Goal: Task Accomplishment & Management: Complete application form

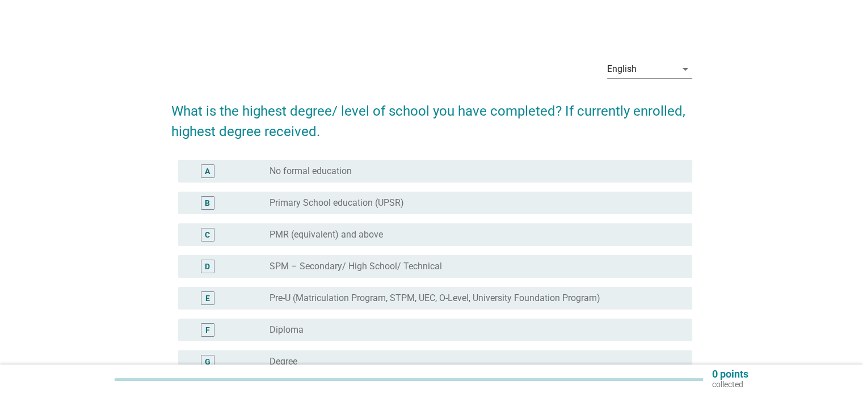
scroll to position [57, 0]
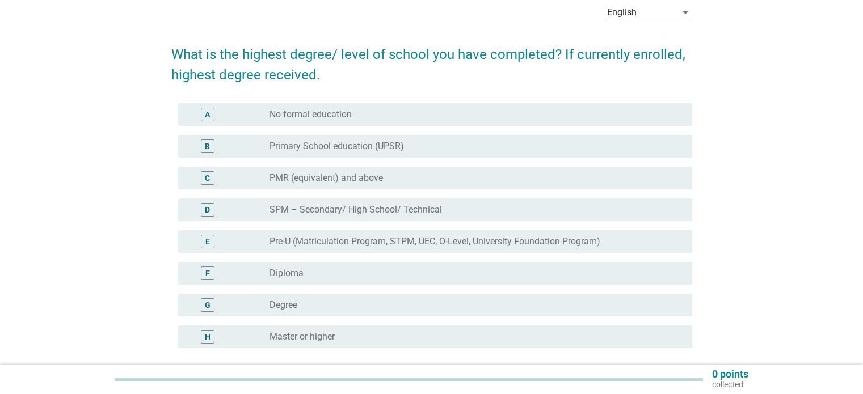
click at [293, 310] on label "Degree" at bounding box center [283, 304] width 28 height 11
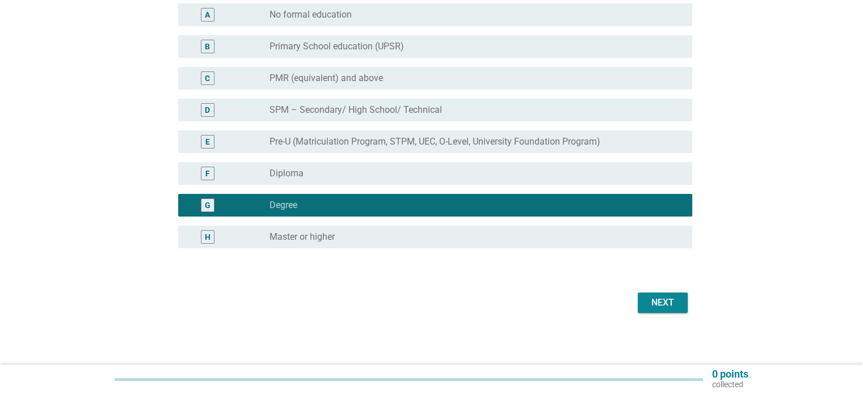
scroll to position [159, 0]
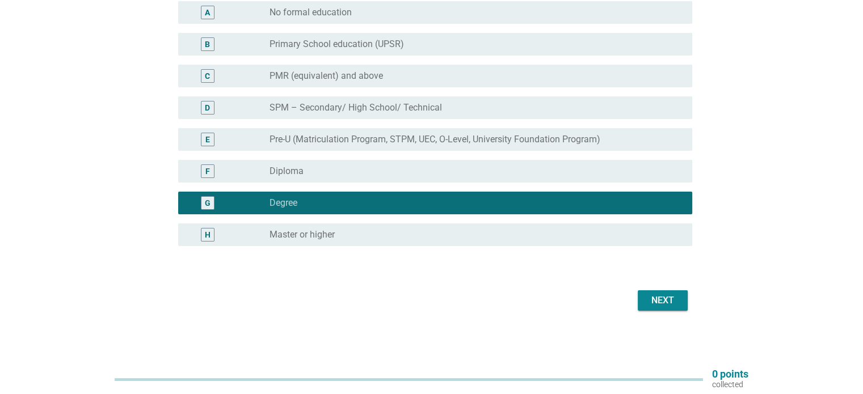
click at [678, 313] on div "Next" at bounding box center [431, 300] width 521 height 27
click at [677, 305] on div "Next" at bounding box center [663, 301] width 32 height 14
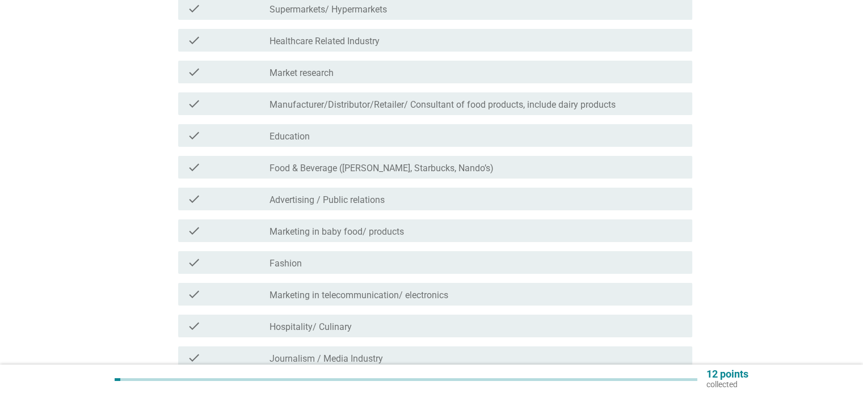
scroll to position [0, 0]
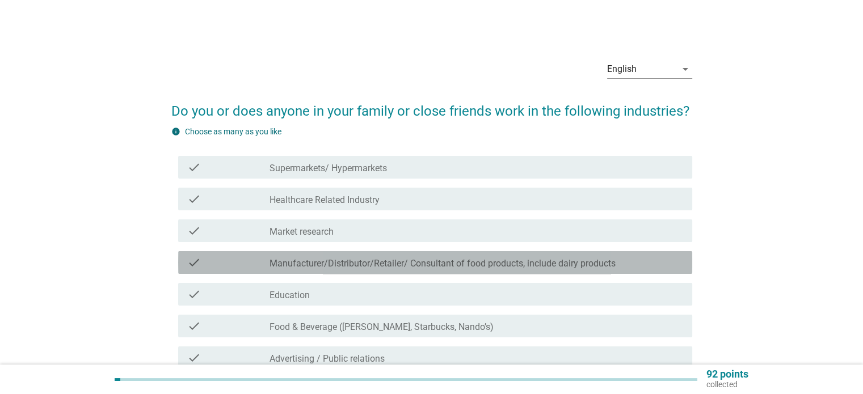
click at [580, 269] on label "Manufacturer/Distributor/Retailer/ Consultant of food products, include dairy p…" at bounding box center [442, 263] width 346 height 11
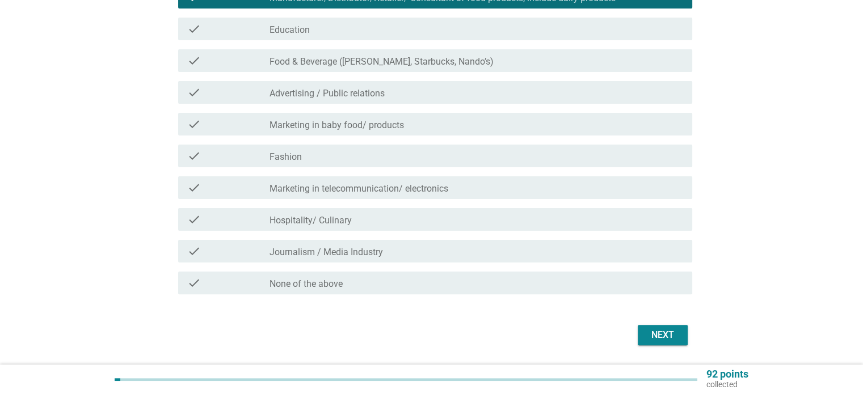
scroll to position [284, 0]
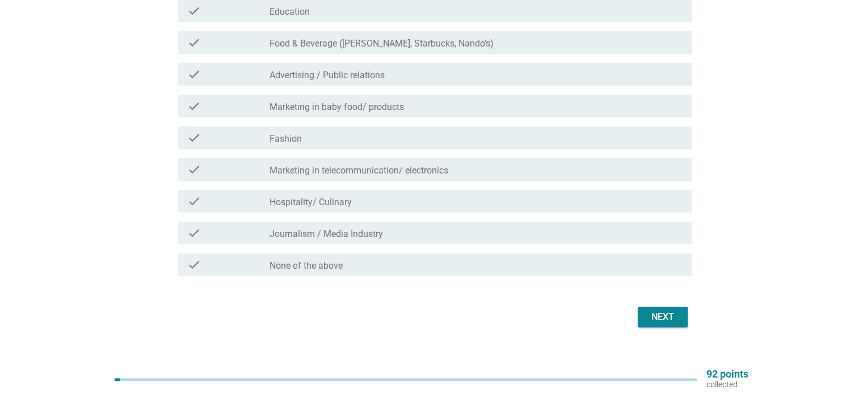
click at [658, 309] on button "Next" at bounding box center [663, 317] width 50 height 20
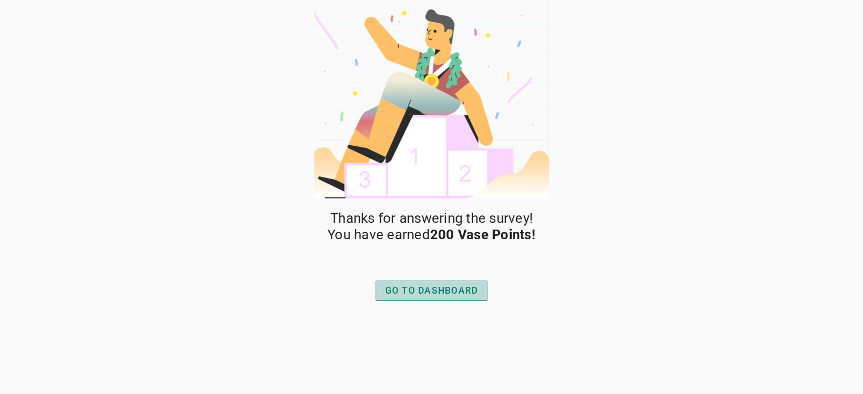
click at [458, 289] on div "GO TO DASHBOARD" at bounding box center [431, 291] width 93 height 14
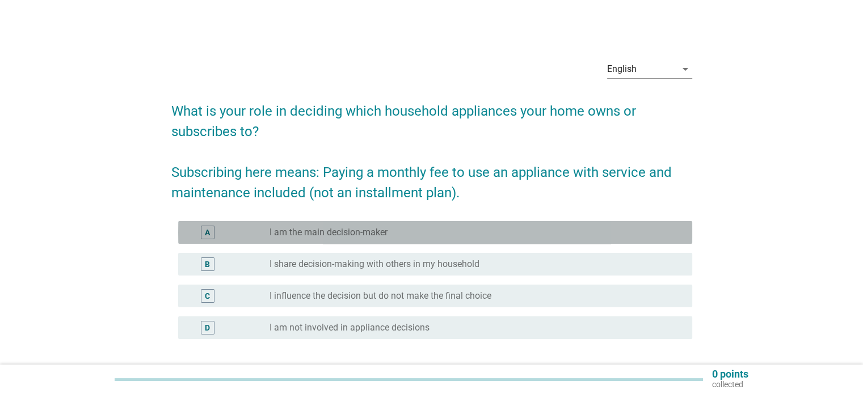
click at [450, 232] on div "radio_button_unchecked I am the main decision-maker" at bounding box center [471, 232] width 404 height 11
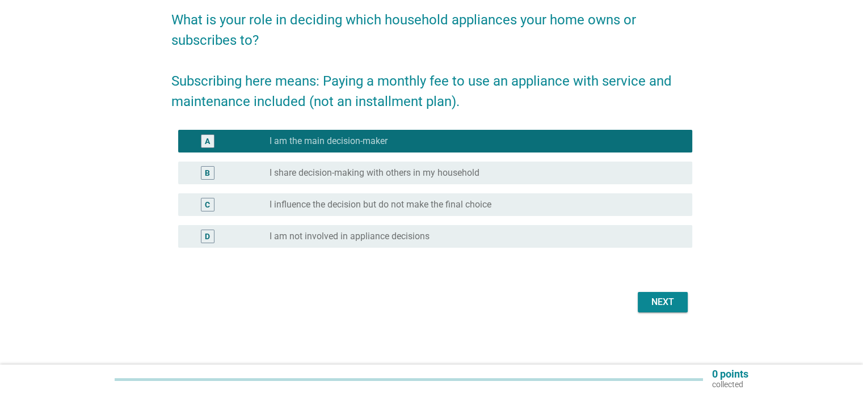
scroll to position [93, 0]
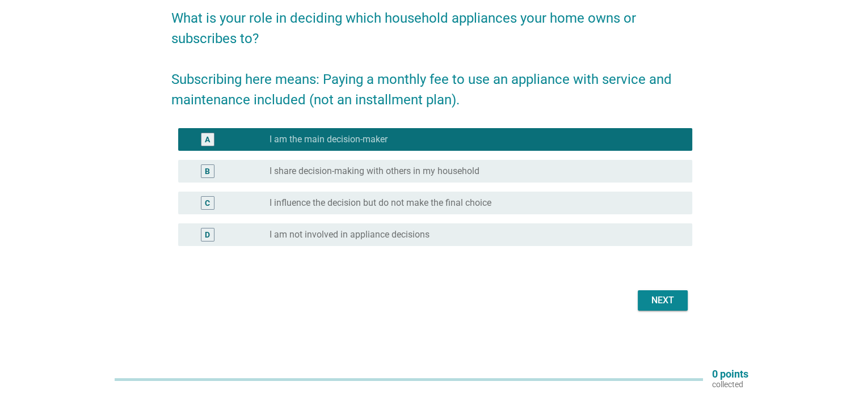
click at [662, 306] on div "Next" at bounding box center [663, 301] width 32 height 14
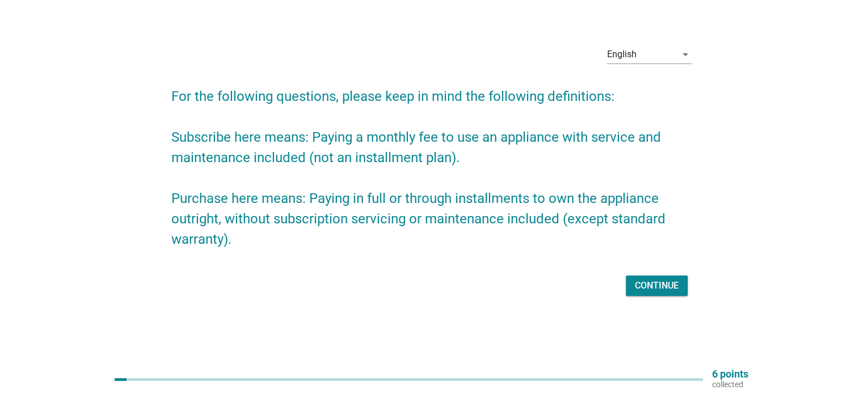
scroll to position [0, 0]
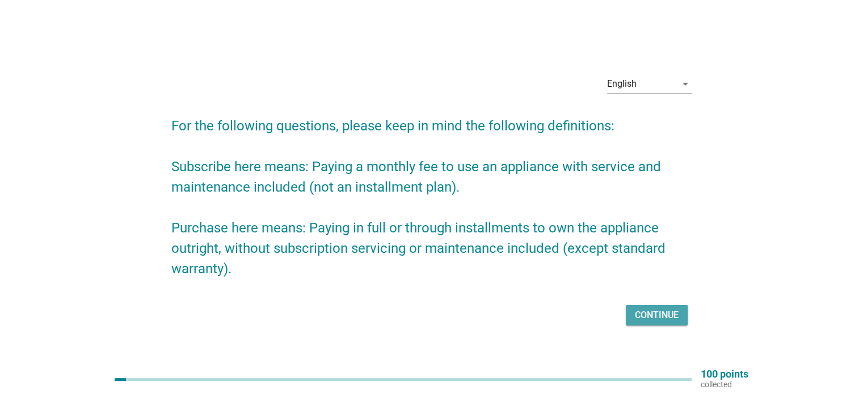
click at [657, 310] on div "Continue" at bounding box center [657, 316] width 44 height 14
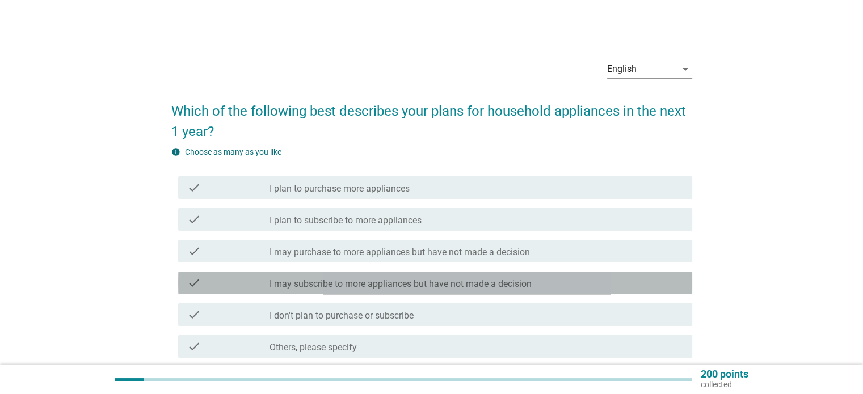
click at [525, 288] on label "I may subscribe to more appliances but have not made a decision" at bounding box center [400, 284] width 262 height 11
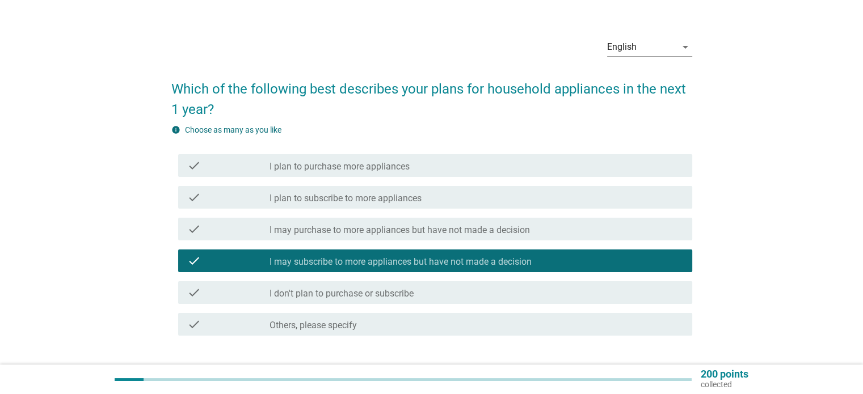
scroll to position [57, 0]
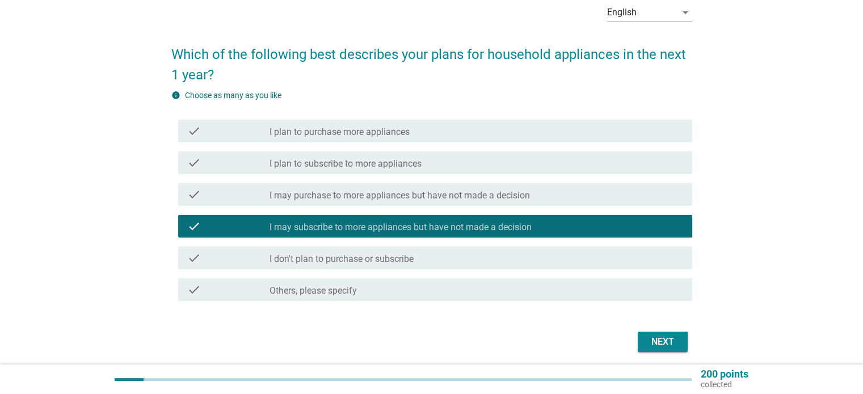
click at [660, 349] on button "Next" at bounding box center [663, 342] width 50 height 20
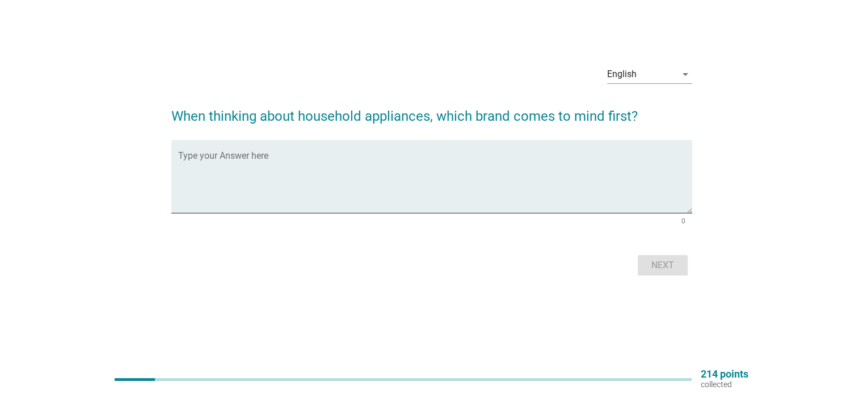
scroll to position [0, 0]
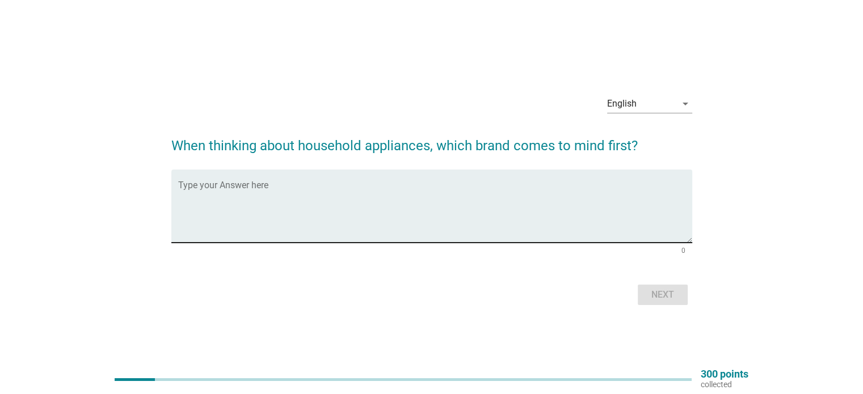
click at [236, 199] on textarea "Type your Answer here" at bounding box center [435, 213] width 514 height 60
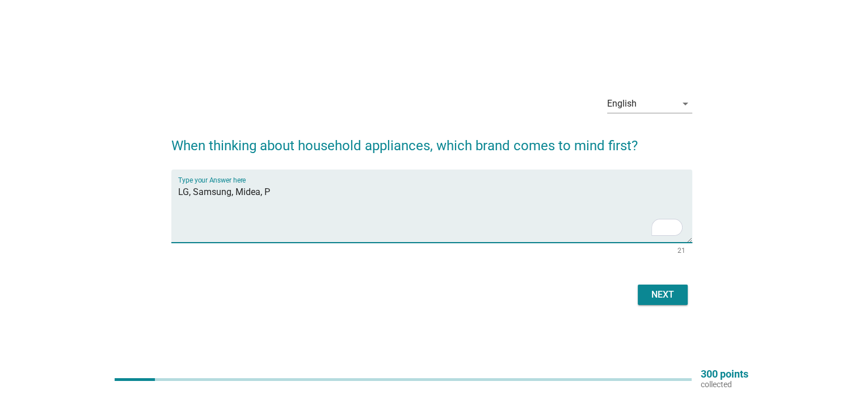
paste textarea "Panasonic"
drag, startPoint x: 264, startPoint y: 191, endPoint x: 422, endPoint y: 208, distance: 158.7
click at [413, 208] on textarea "LG, Samsung, Midea, PPanasonic" at bounding box center [435, 213] width 514 height 60
paste textarea "To enrich screen reader interactions, please activate Accessibility in Grammarl…"
type textarea "LG, Samsung, Midea, Panasonic"
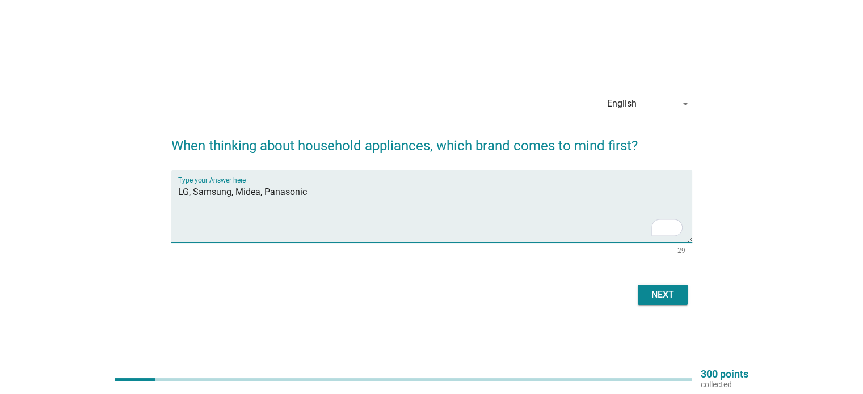
click at [667, 294] on div "Next" at bounding box center [663, 295] width 32 height 14
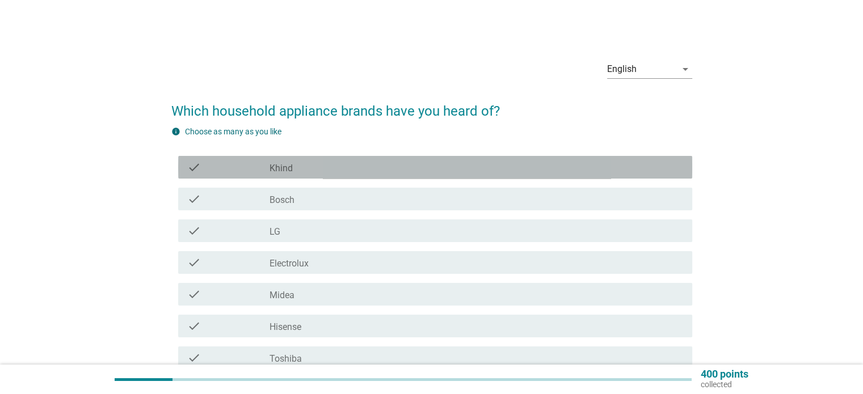
click at [311, 164] on div "check_box_outline_blank Khind" at bounding box center [475, 168] width 413 height 14
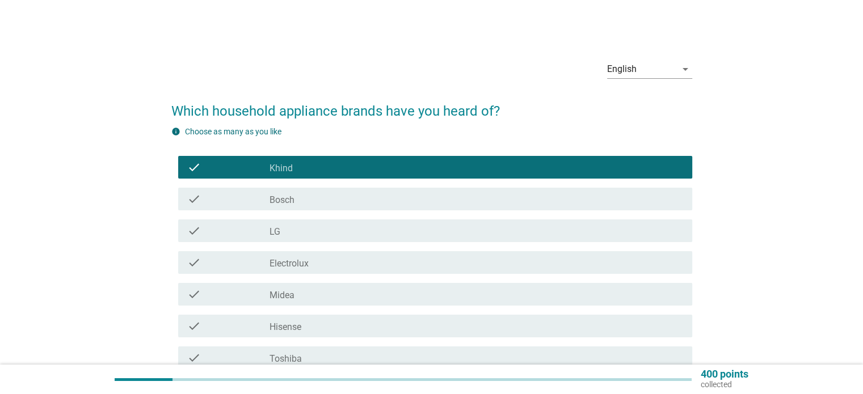
click at [309, 206] on div "check check_box_outline_blank Bosch" at bounding box center [435, 199] width 514 height 23
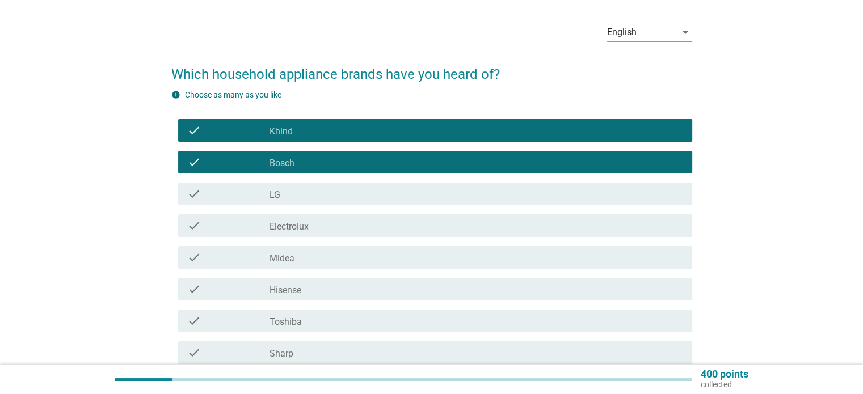
scroll to position [57, 0]
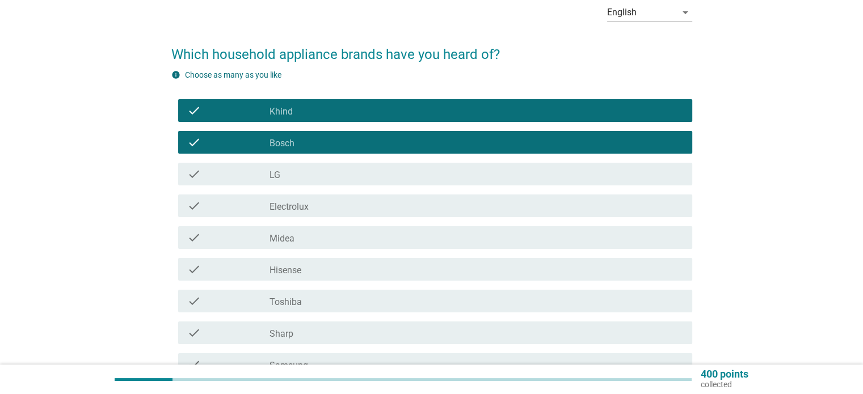
click at [314, 173] on div "check_box_outline_blank LG" at bounding box center [475, 174] width 413 height 14
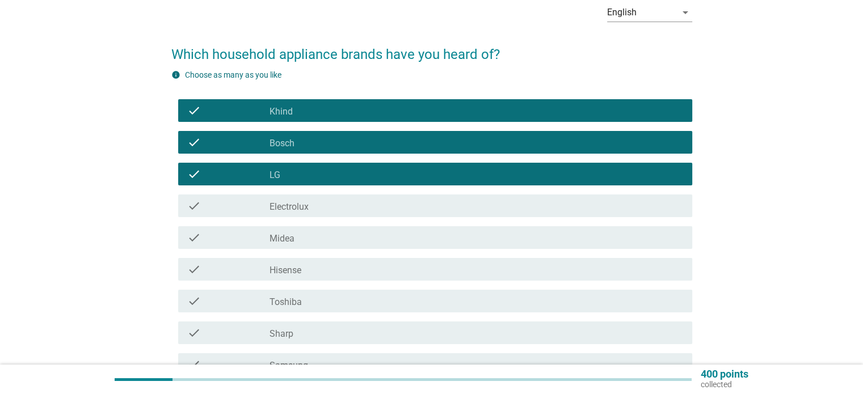
click at [318, 209] on div "check_box_outline_blank Electrolux" at bounding box center [475, 206] width 413 height 14
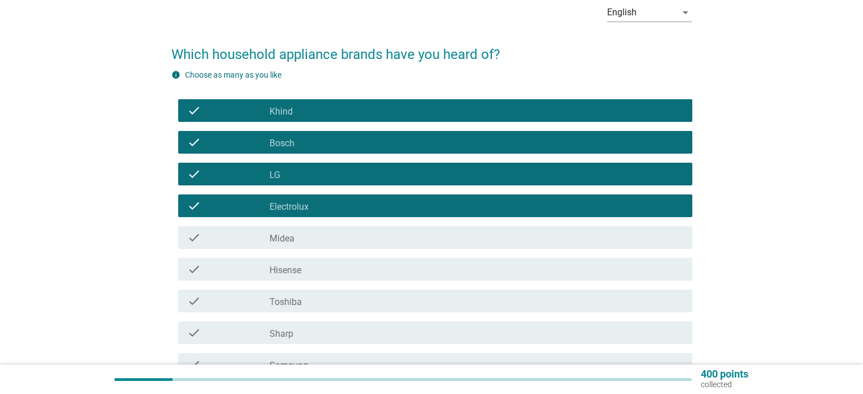
click at [310, 237] on div "check_box_outline_blank Midea" at bounding box center [475, 238] width 413 height 14
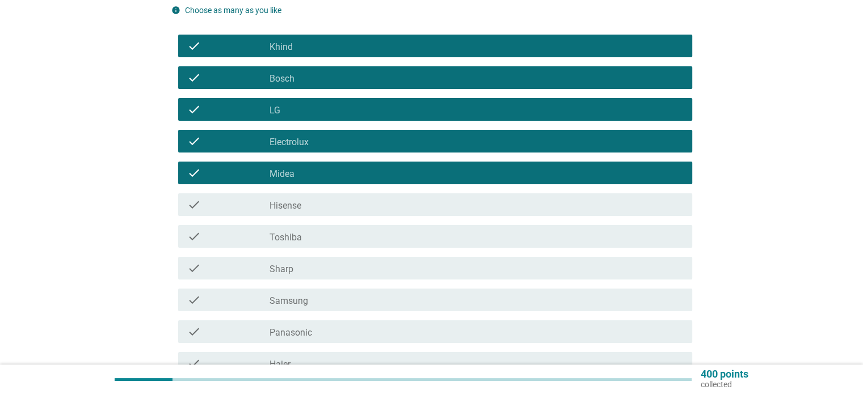
scroll to position [170, 0]
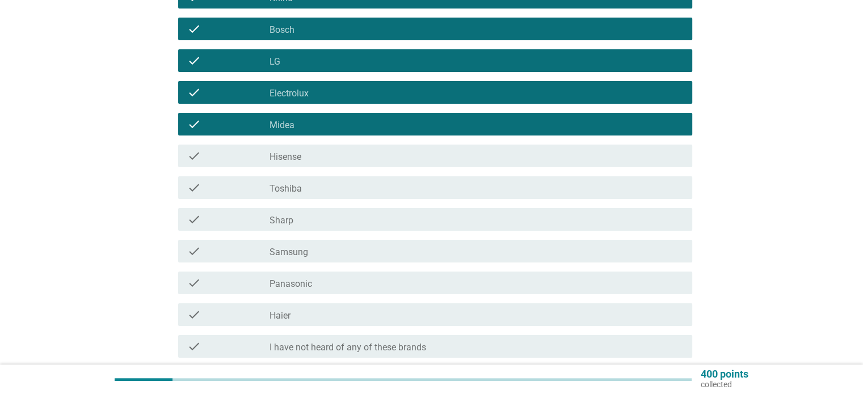
click at [311, 160] on div "check_box_outline_blank Hisense" at bounding box center [475, 156] width 413 height 14
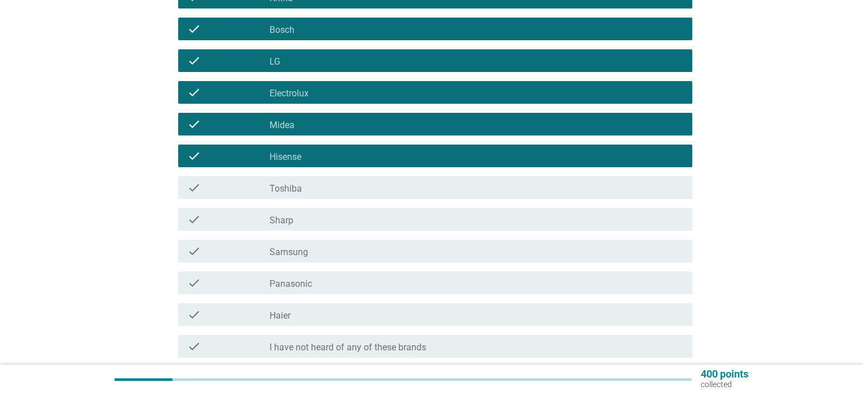
click at [306, 185] on div "check_box_outline_blank Toshiba" at bounding box center [475, 188] width 413 height 14
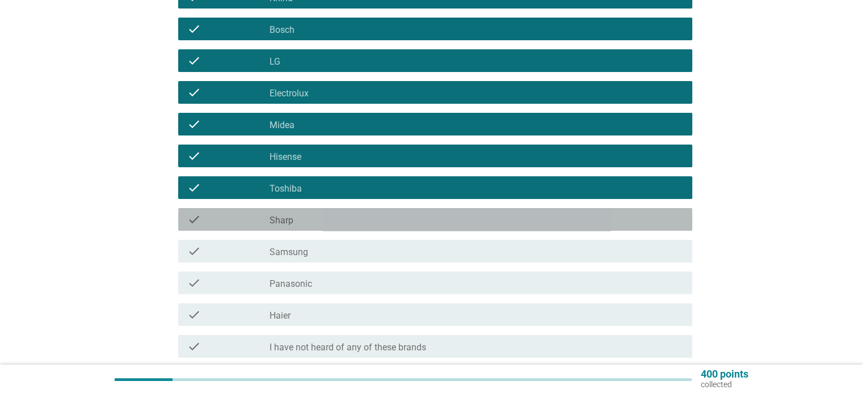
click at [311, 214] on div "check_box_outline_blank Sharp" at bounding box center [475, 220] width 413 height 14
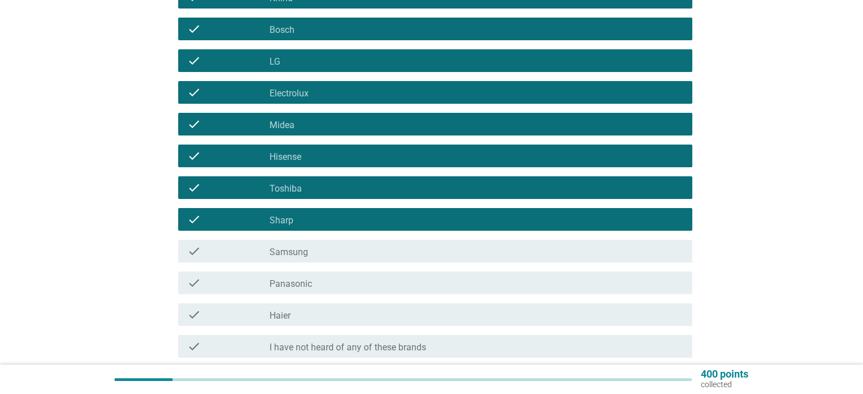
click at [332, 258] on div "check check_box_outline_blank Samsung" at bounding box center [435, 251] width 514 height 23
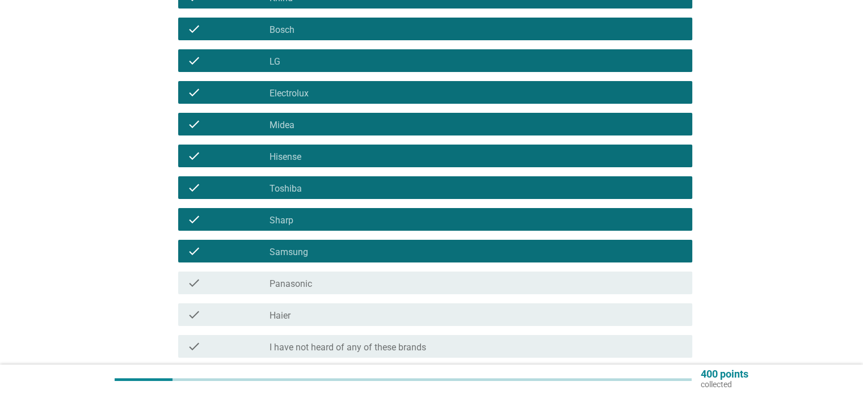
click at [319, 281] on div "check_box_outline_blank Panasonic" at bounding box center [475, 283] width 413 height 14
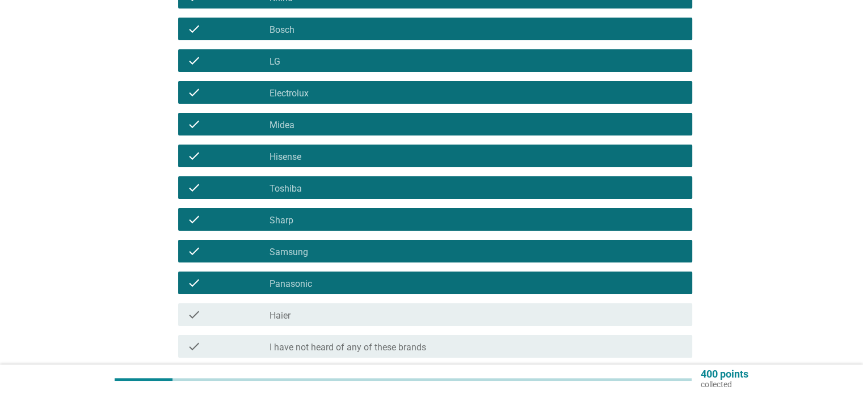
click at [329, 319] on div "check_box_outline_blank Haier" at bounding box center [475, 315] width 413 height 14
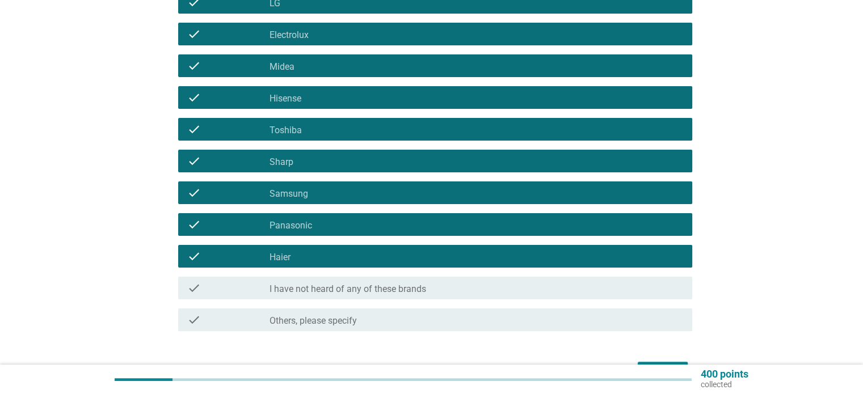
scroll to position [284, 0]
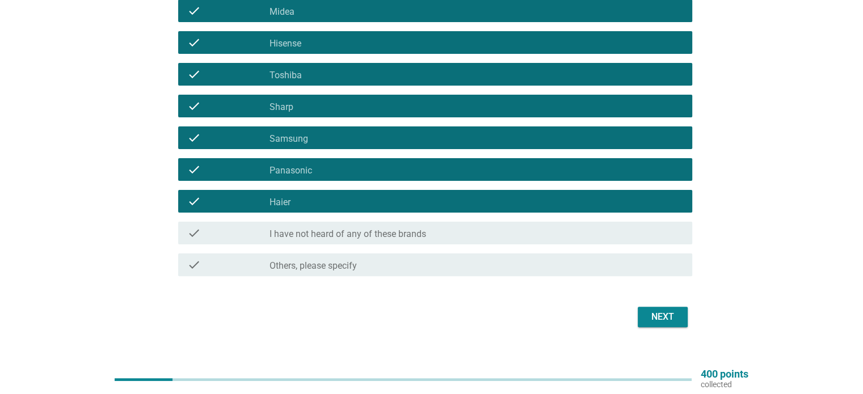
click at [656, 326] on button "Next" at bounding box center [663, 317] width 50 height 20
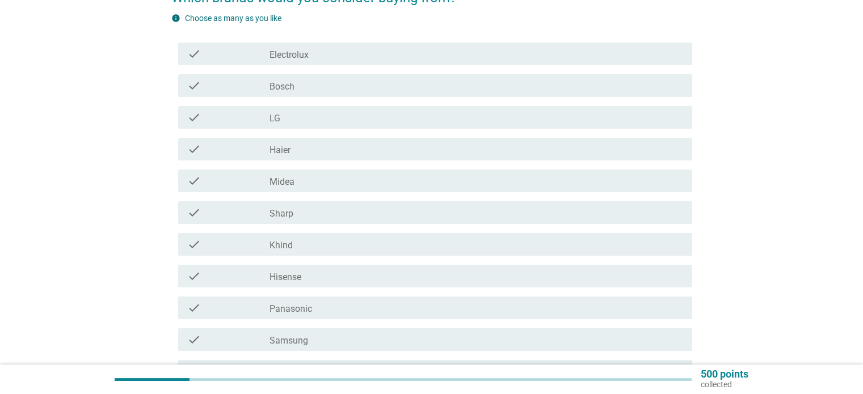
scroll to position [170, 0]
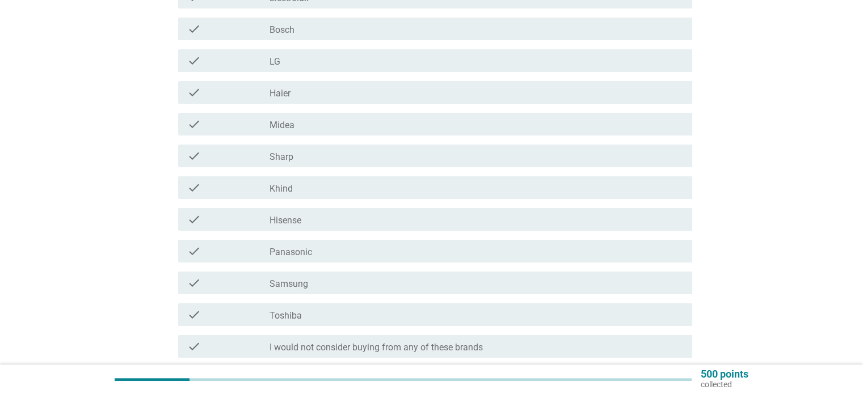
click at [324, 224] on div "check_box_outline_blank Hisense" at bounding box center [475, 220] width 413 height 14
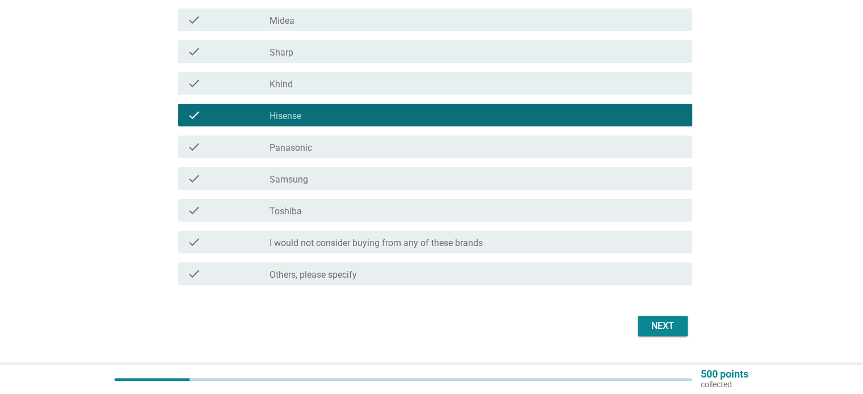
scroll to position [284, 0]
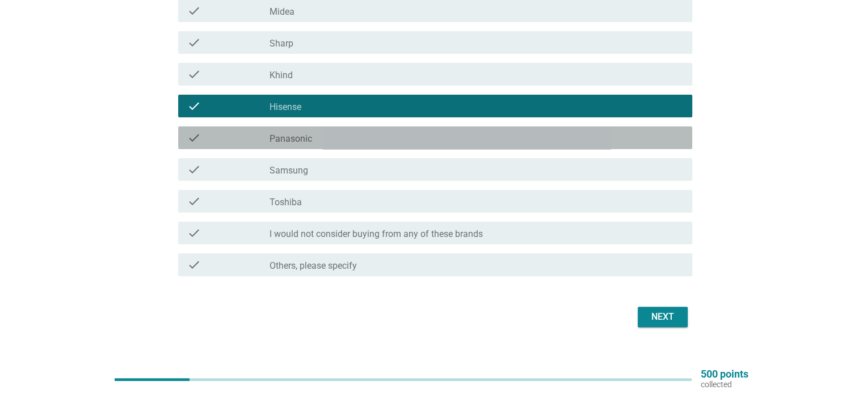
click at [315, 138] on div "check_box_outline_blank Panasonic" at bounding box center [475, 138] width 413 height 14
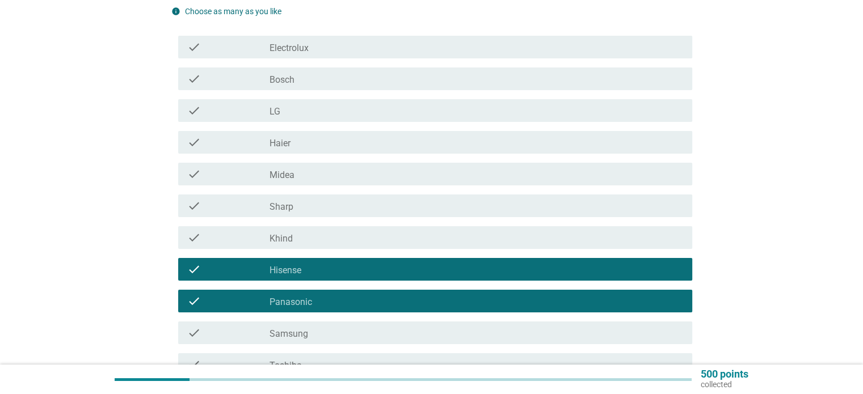
scroll to position [113, 0]
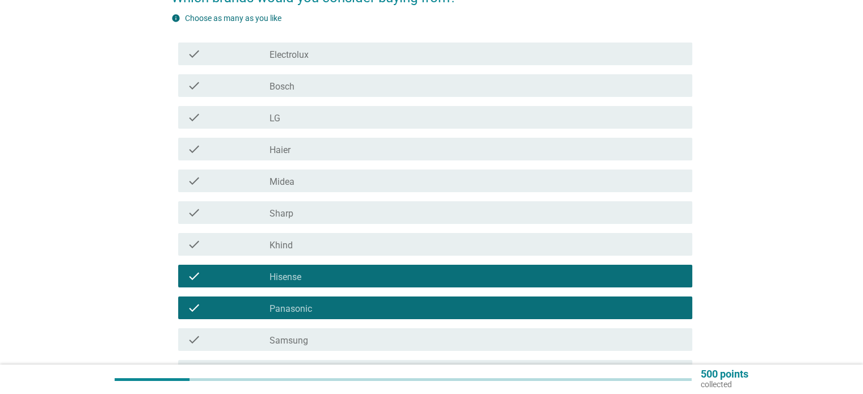
click at [306, 166] on div "check check_box_outline_blank Midea" at bounding box center [431, 181] width 521 height 32
click at [306, 175] on div "check_box_outline_blank Midea" at bounding box center [475, 181] width 413 height 14
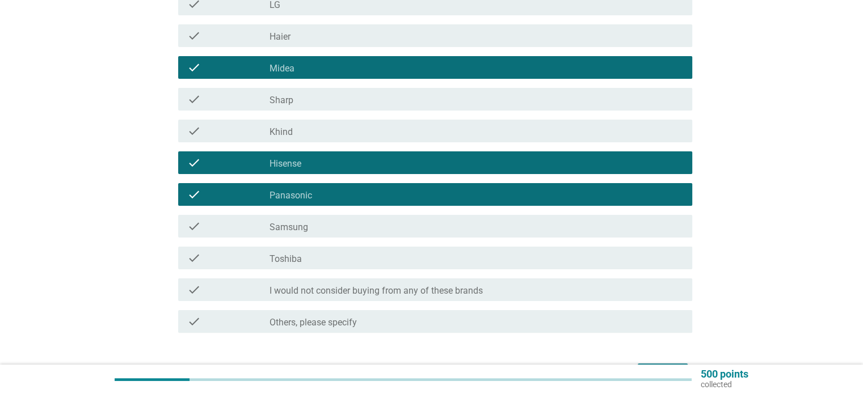
scroll to position [300, 0]
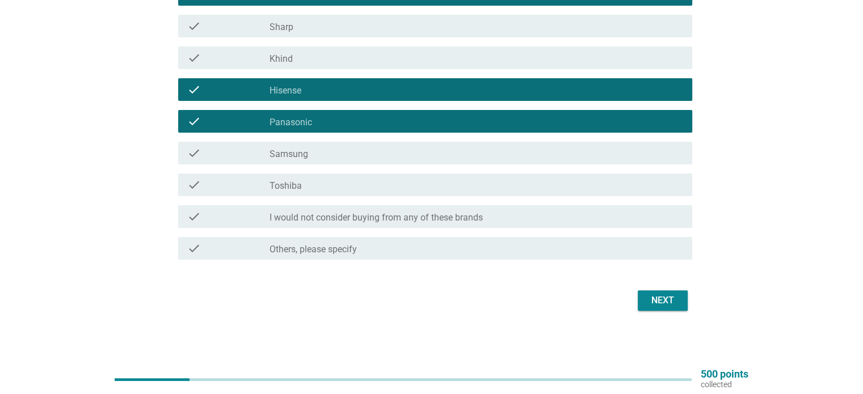
click at [647, 294] on div "Next" at bounding box center [663, 301] width 32 height 14
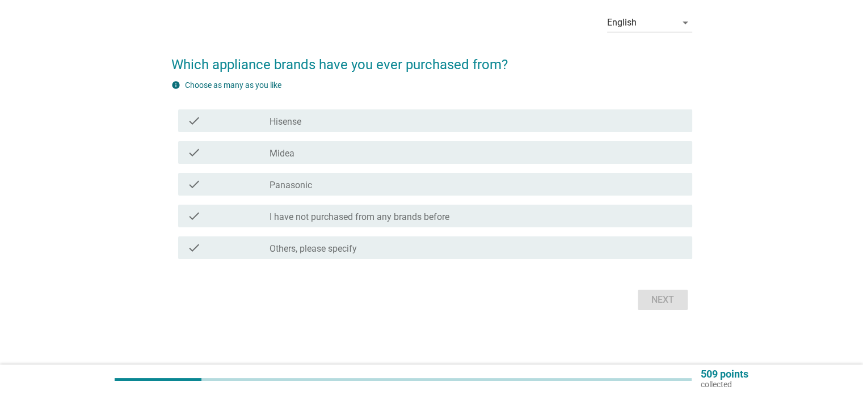
scroll to position [0, 0]
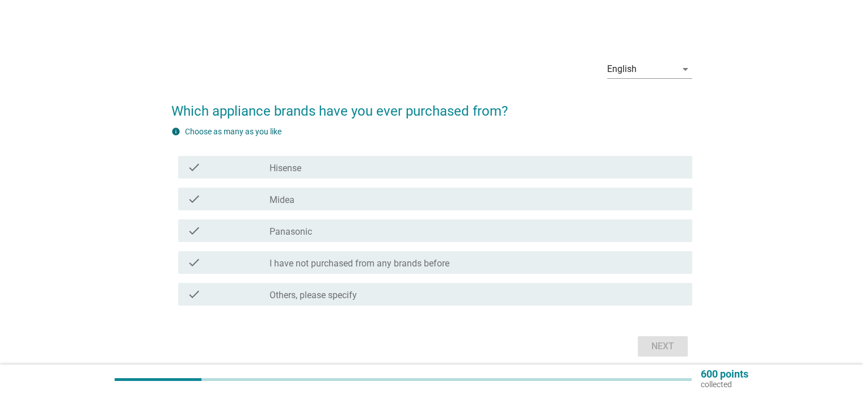
click at [395, 174] on div "check check_box Hisense" at bounding box center [435, 167] width 514 height 23
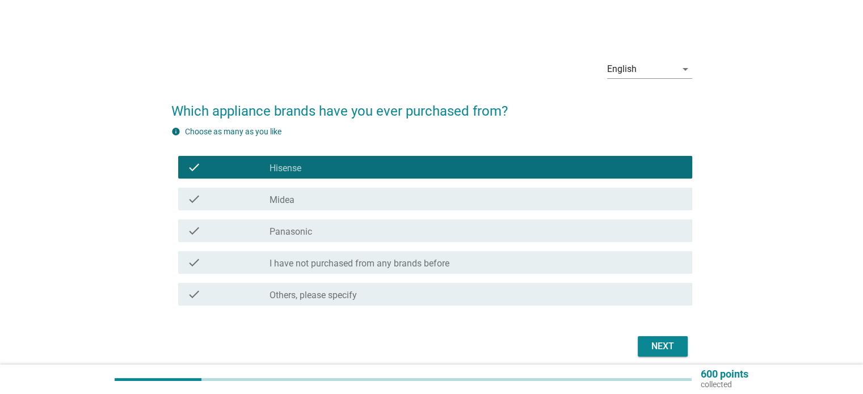
click at [381, 195] on div "check_box Midea" at bounding box center [475, 199] width 413 height 14
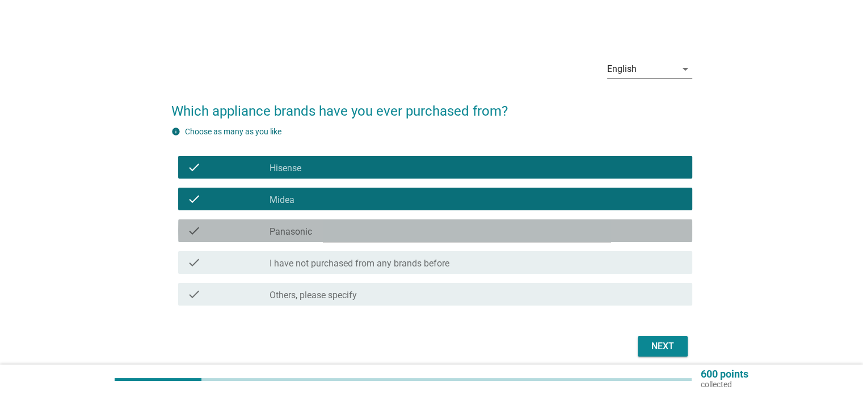
click at [372, 229] on div "check_box Panasonic" at bounding box center [475, 231] width 413 height 14
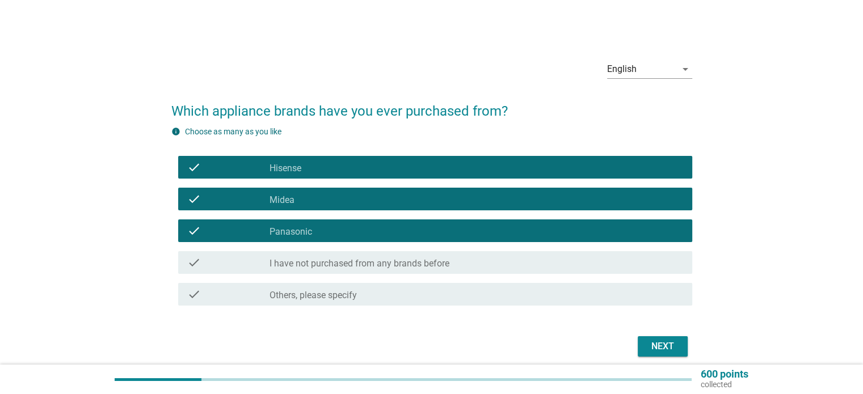
click at [656, 354] on button "Next" at bounding box center [663, 346] width 50 height 20
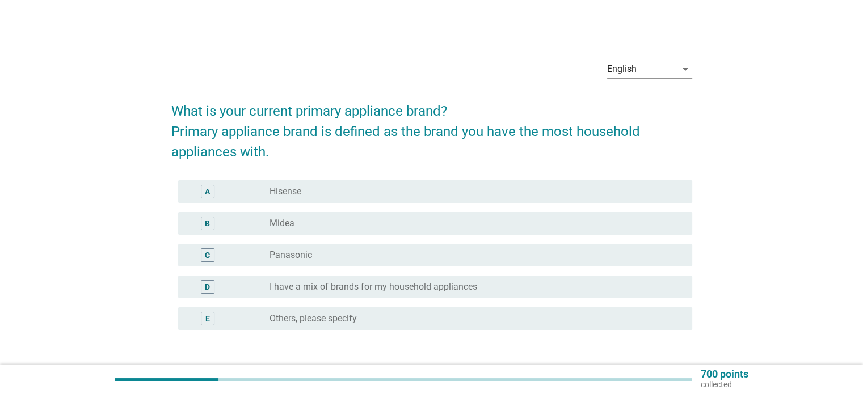
click at [355, 197] on div "radio_button_unchecked Hisense" at bounding box center [475, 192] width 413 height 14
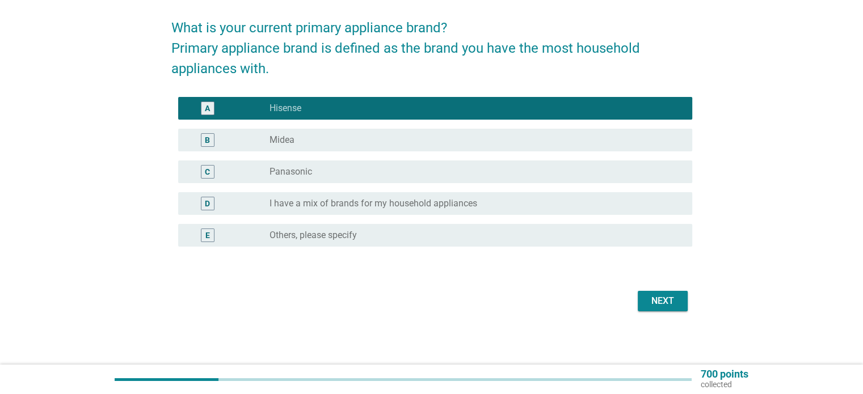
scroll to position [84, 0]
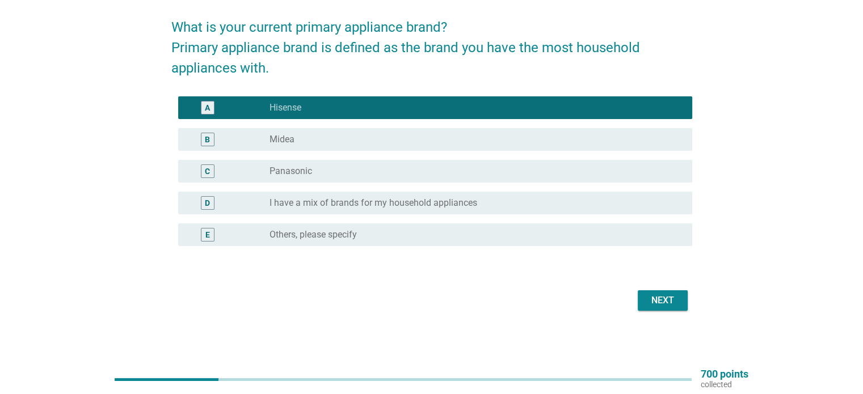
click at [284, 174] on label "Panasonic" at bounding box center [290, 171] width 43 height 11
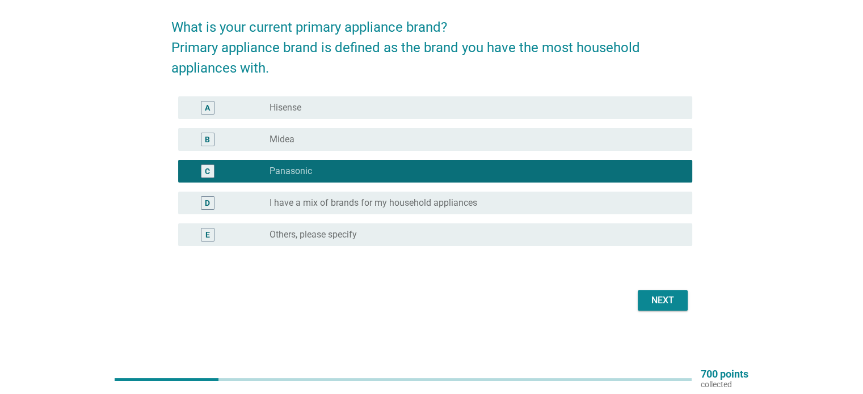
click at [366, 113] on div "A radio_button_unchecked Hisense" at bounding box center [435, 107] width 514 height 23
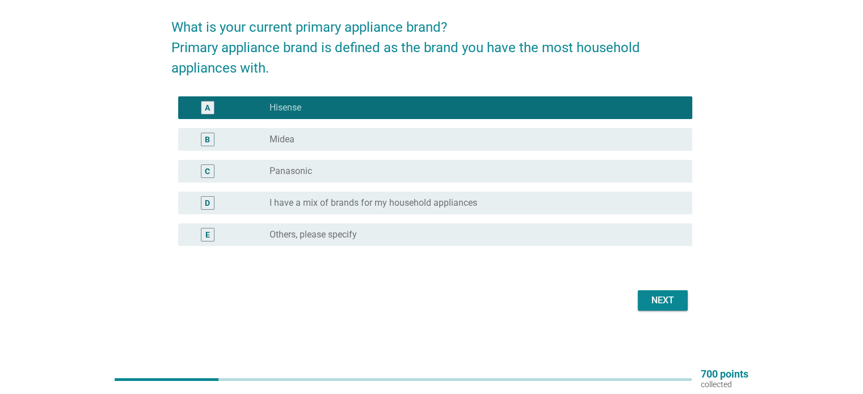
click at [647, 297] on div "Next" at bounding box center [663, 301] width 32 height 14
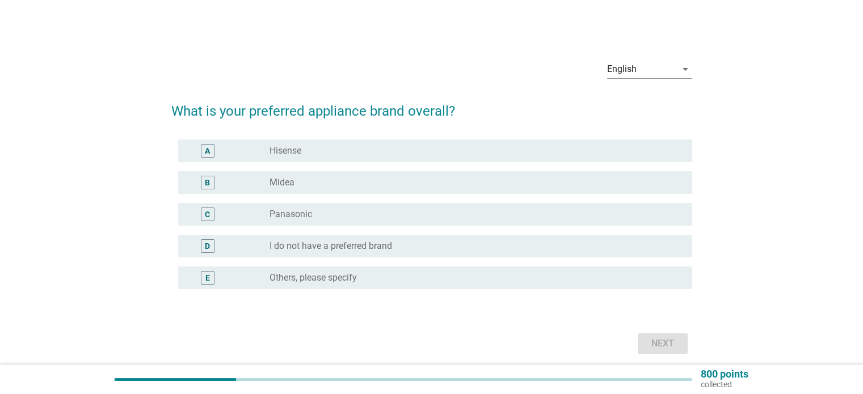
click at [306, 210] on label "Panasonic" at bounding box center [290, 214] width 43 height 11
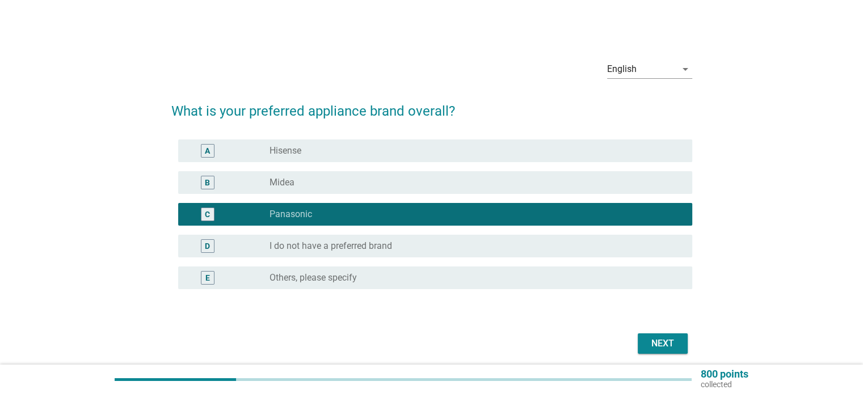
click at [669, 334] on button "Next" at bounding box center [663, 344] width 50 height 20
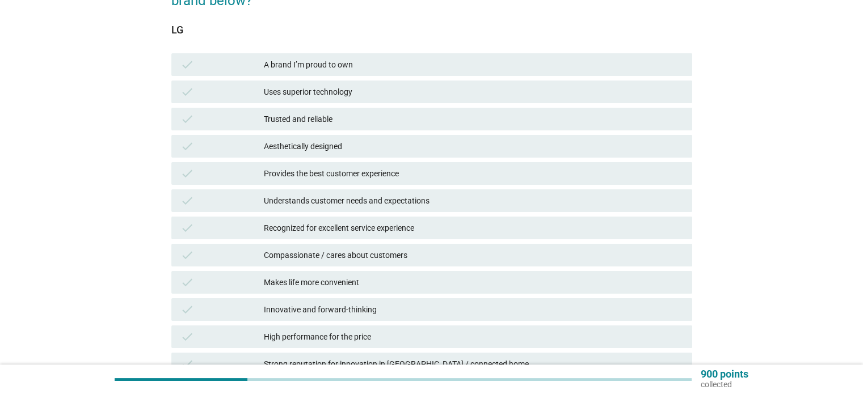
scroll to position [113, 0]
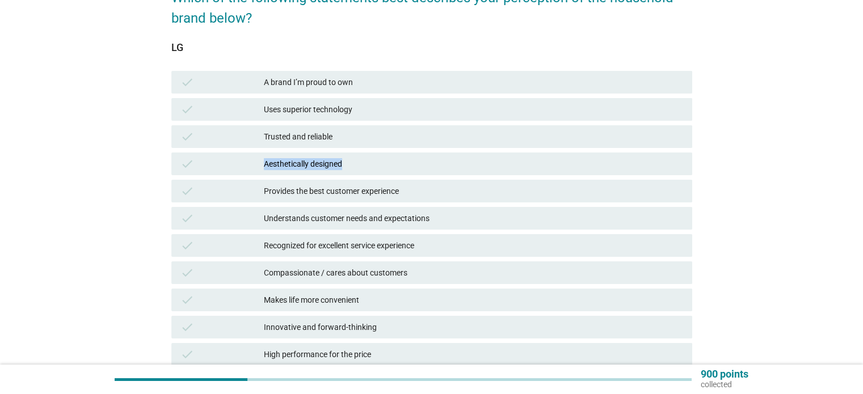
drag, startPoint x: 361, startPoint y: 170, endPoint x: 415, endPoint y: 88, distance: 98.3
click at [247, 163] on div "check Aesthetically designed" at bounding box center [431, 164] width 503 height 14
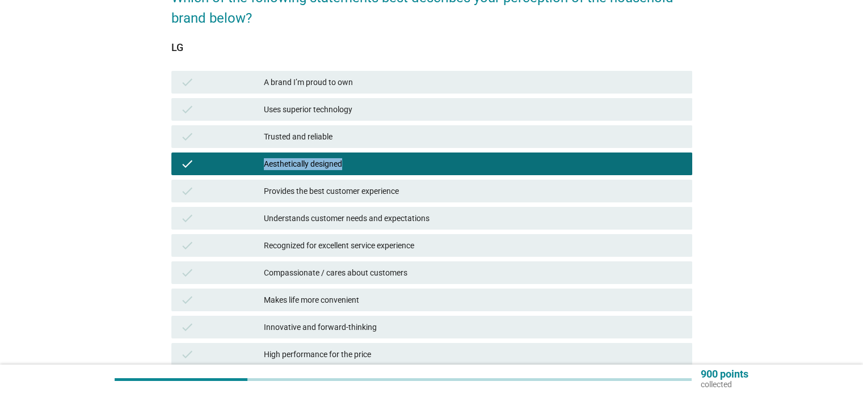
copy div "Aesthetically designed"
click at [697, 67] on div "English arrow_drop_down Which of the following statements best describes your p…" at bounding box center [431, 243] width 539 height 628
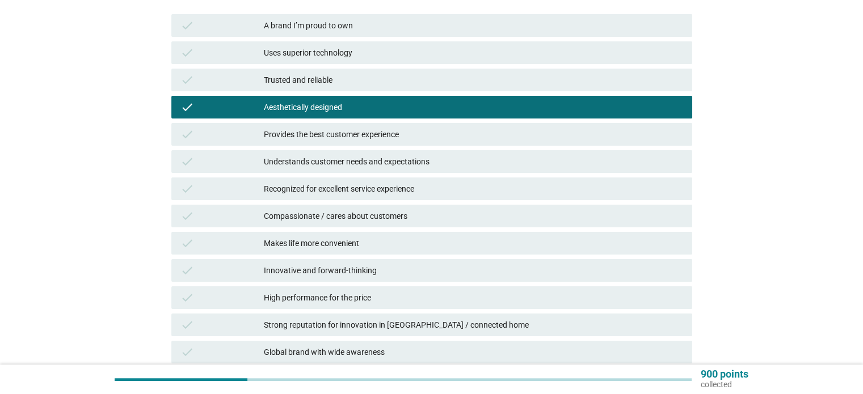
scroll to position [227, 0]
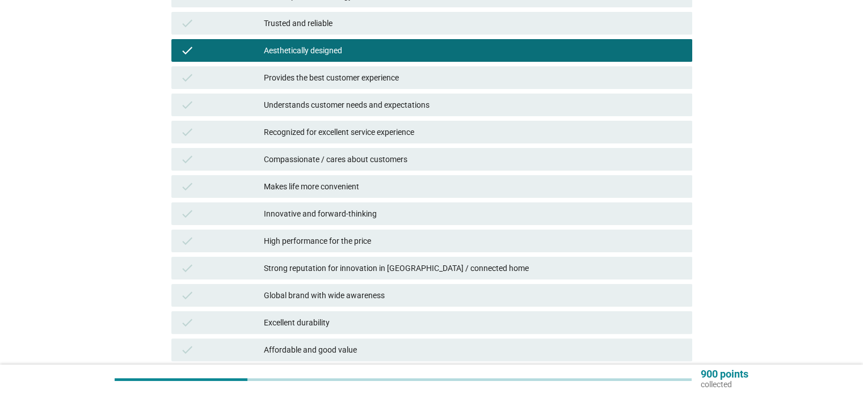
click at [482, 241] on div "High performance for the price" at bounding box center [473, 241] width 419 height 14
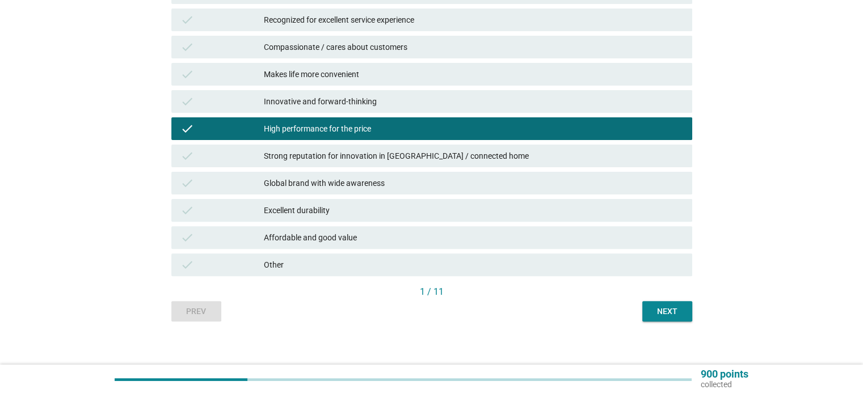
scroll to position [347, 0]
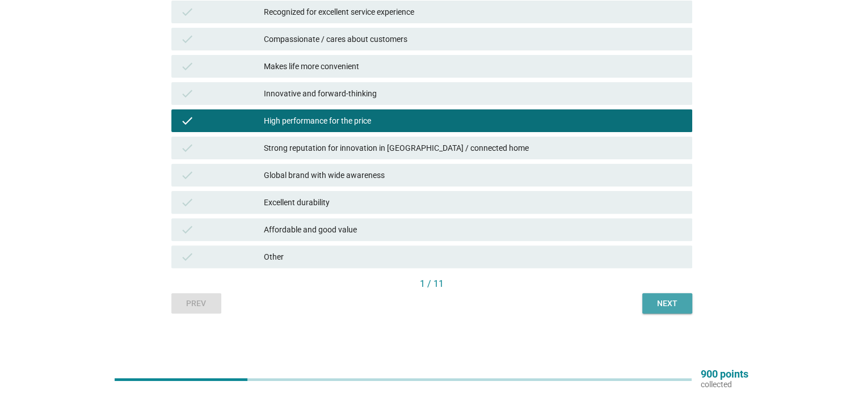
click at [663, 306] on div "Next" at bounding box center [667, 304] width 32 height 12
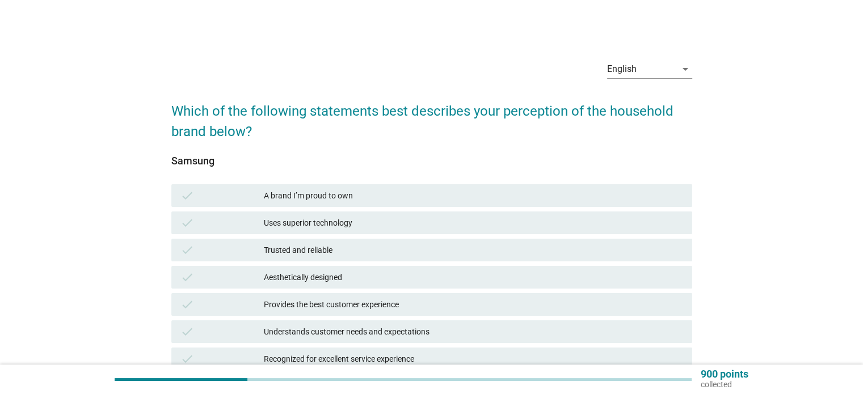
click at [389, 196] on div "A brand I’m proud to own" at bounding box center [473, 196] width 419 height 14
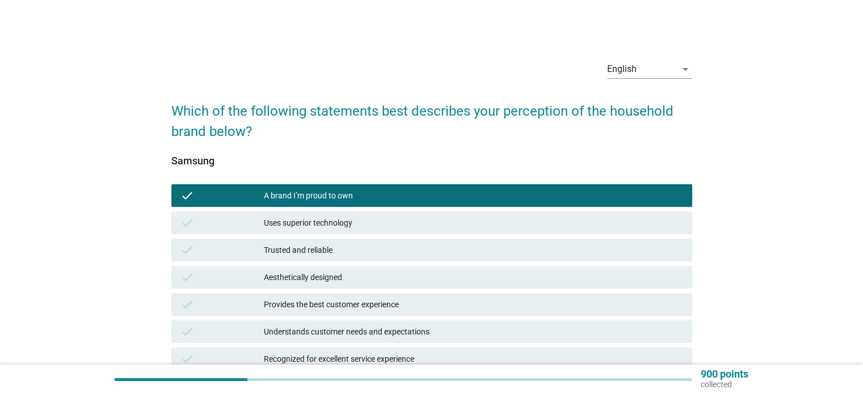
scroll to position [57, 0]
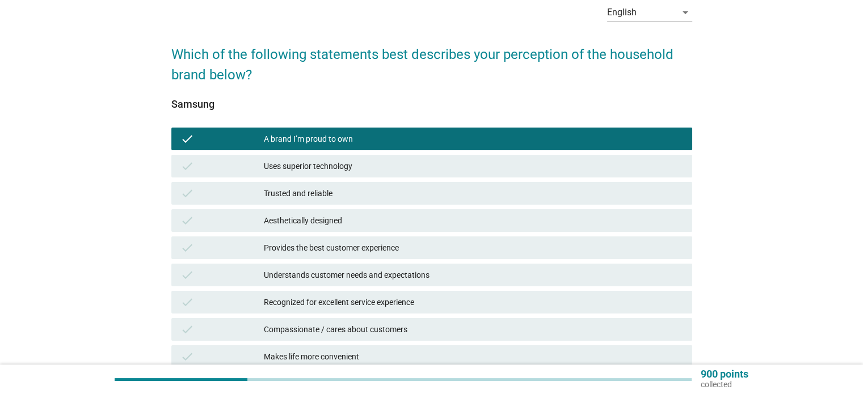
click at [428, 194] on div "Trusted and reliable" at bounding box center [473, 194] width 419 height 14
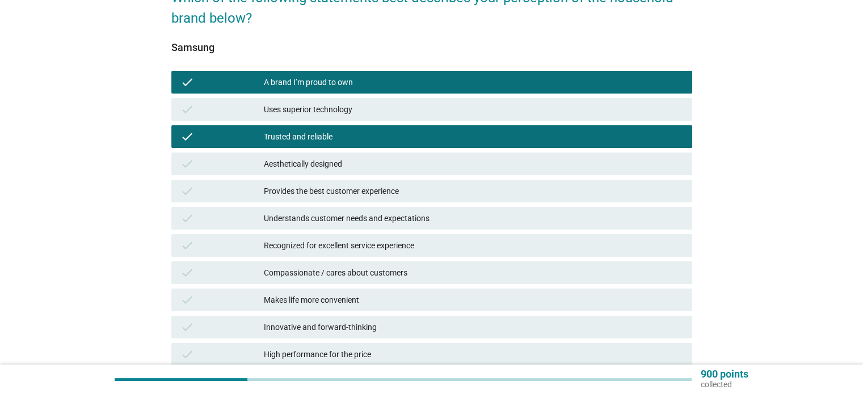
scroll to position [170, 0]
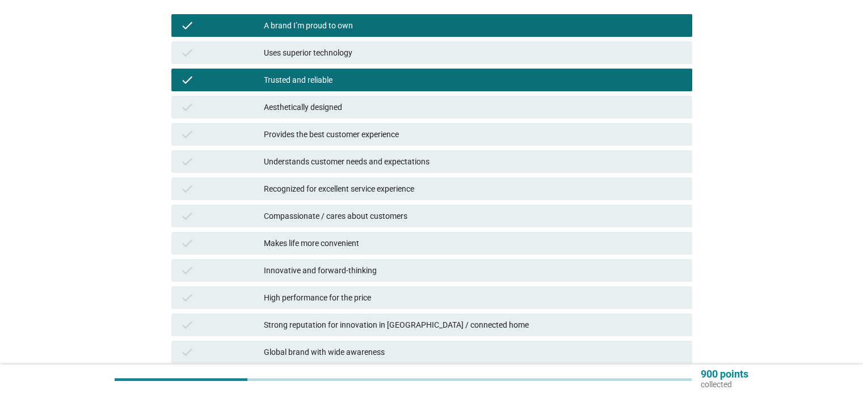
click at [408, 276] on div "Innovative and forward-thinking" at bounding box center [473, 271] width 419 height 14
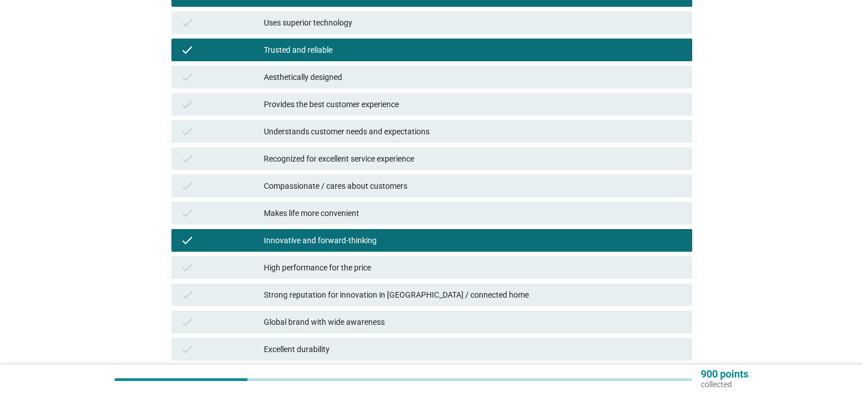
scroll to position [227, 0]
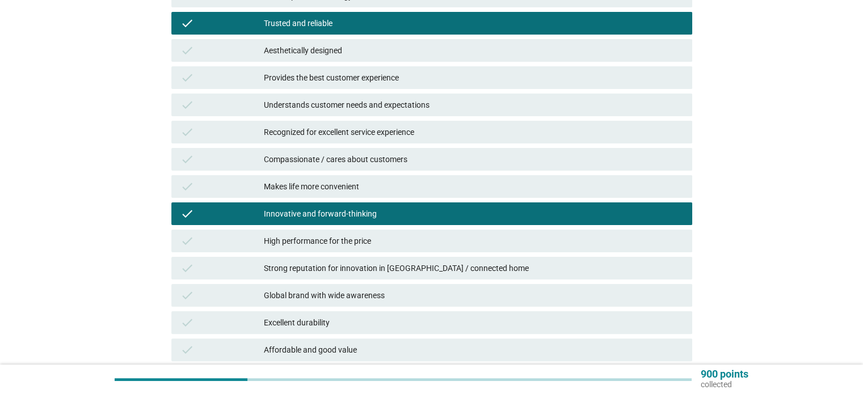
click at [404, 273] on div "Strong reputation for innovation in [GEOGRAPHIC_DATA] / connected home" at bounding box center [473, 268] width 419 height 14
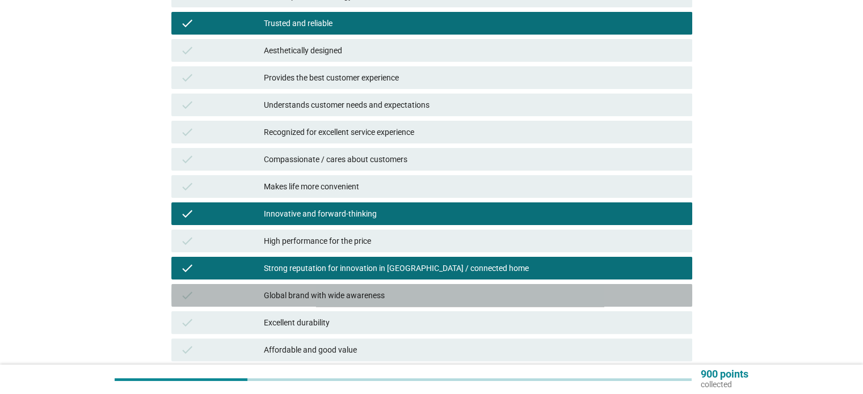
click at [382, 293] on div "Global brand with wide awareness" at bounding box center [473, 296] width 419 height 14
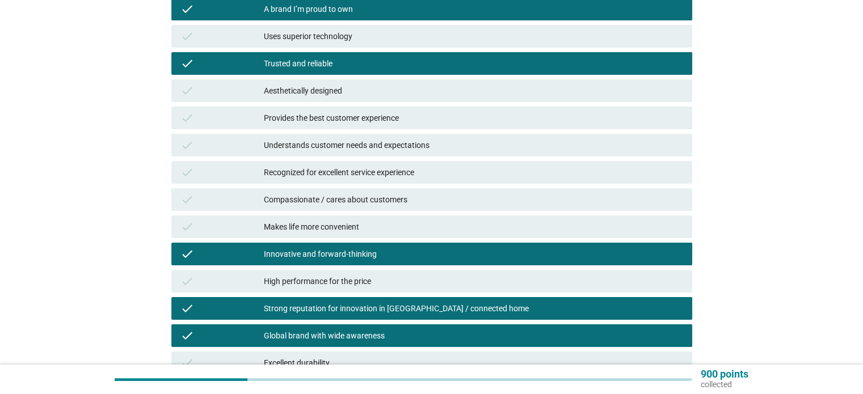
scroll to position [170, 0]
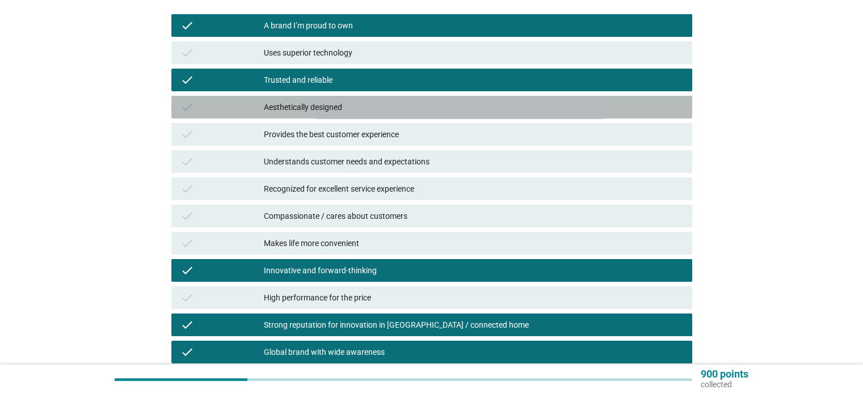
click at [377, 107] on div "Aesthetically designed" at bounding box center [473, 107] width 419 height 14
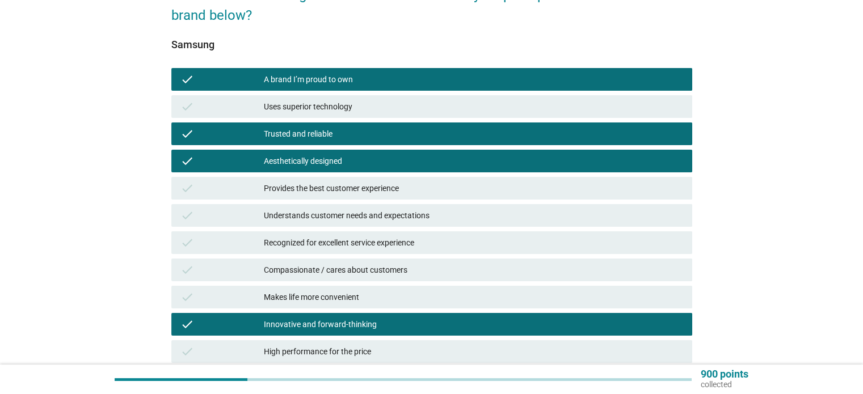
scroll to position [57, 0]
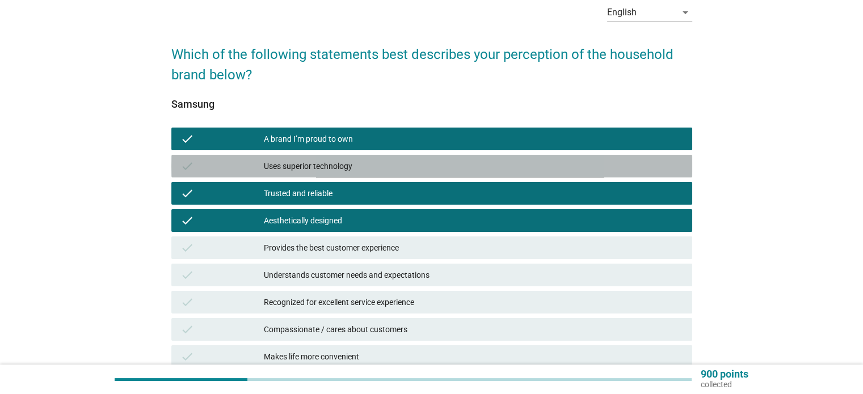
click at [318, 162] on div "Uses superior technology" at bounding box center [473, 166] width 419 height 14
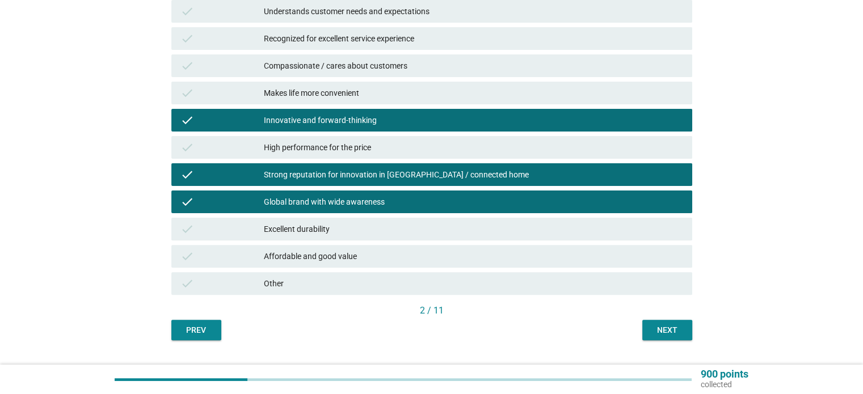
scroll to position [340, 0]
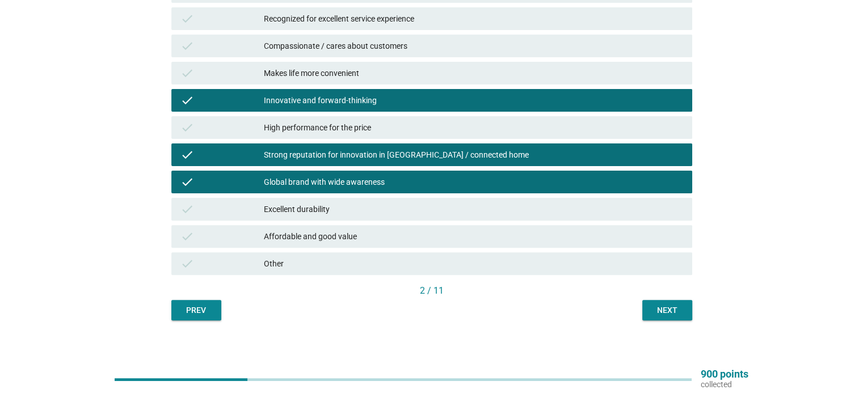
click at [654, 310] on div "Next" at bounding box center [667, 311] width 32 height 12
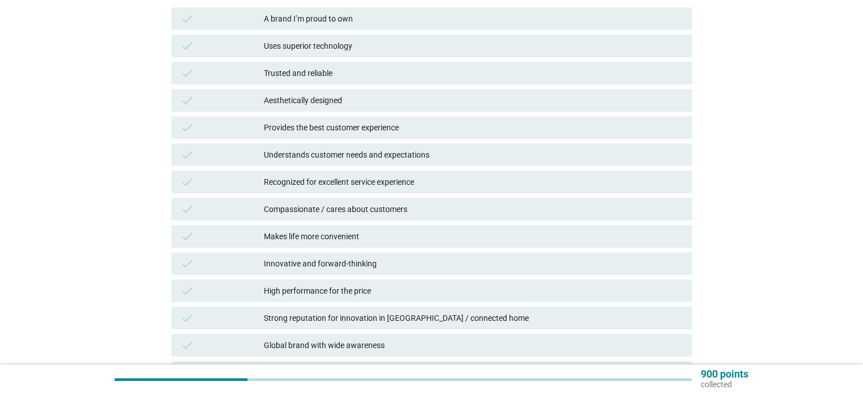
scroll to position [0, 0]
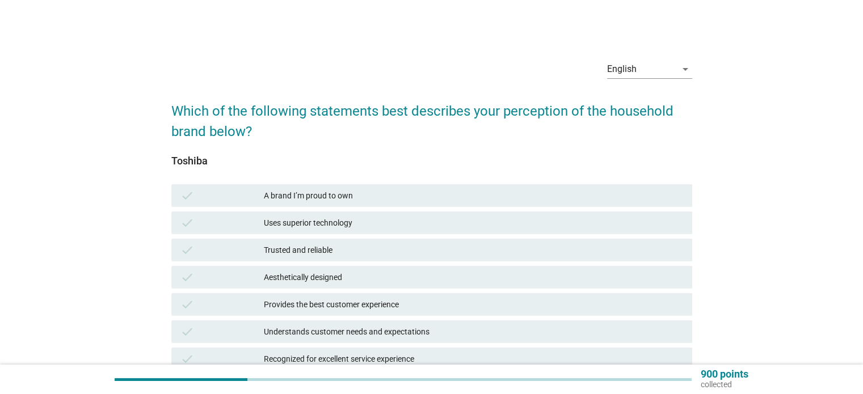
drag, startPoint x: 212, startPoint y: 167, endPoint x: 152, endPoint y: 157, distance: 61.0
click at [152, 157] on div "English arrow_drop_down Which of the following statements best describes your p…" at bounding box center [431, 356] width 808 height 628
click at [258, 129] on h2 "Which of the following statements best describes your perception of the househo…" at bounding box center [431, 116] width 521 height 52
drag, startPoint x: 205, startPoint y: 145, endPoint x: 163, endPoint y: 107, distance: 56.2
click at [163, 107] on div "English arrow_drop_down Which of the following statements best describes your p…" at bounding box center [431, 356] width 539 height 628
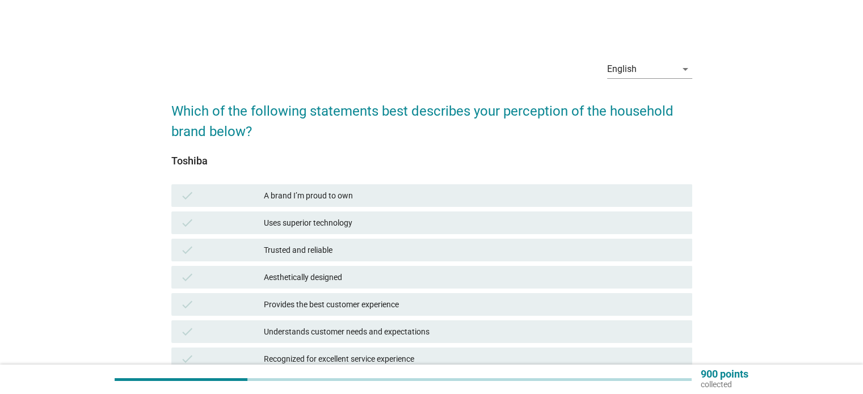
copy form "Which of the following statements best describes your perception of the househo…"
click at [154, 131] on div "English arrow_drop_down Which of the following statements best describes your p…" at bounding box center [431, 356] width 808 height 628
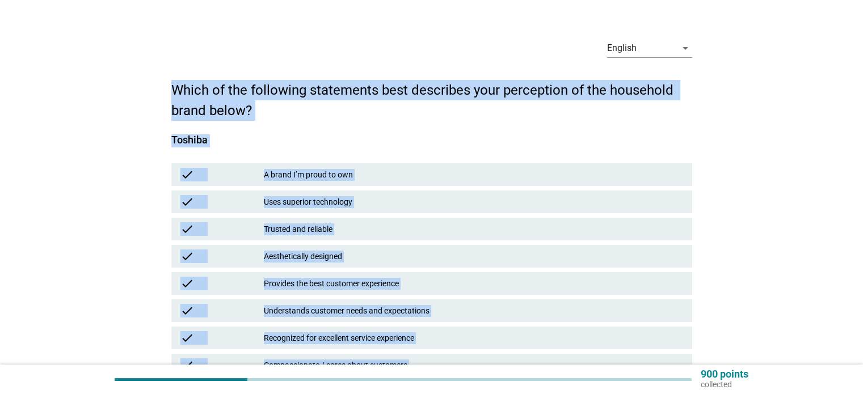
scroll to position [347, 0]
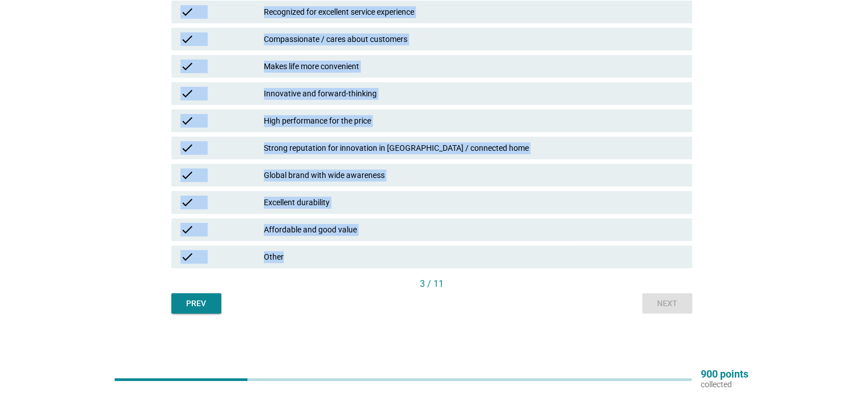
drag, startPoint x: 157, startPoint y: 115, endPoint x: 602, endPoint y: 263, distance: 469.8
click at [602, 263] on div "English arrow_drop_down Which of the following statements best describes your p…" at bounding box center [431, 9] width 808 height 628
copy form "Which of the following statements best describes your perception of the househo…"
click at [6, 147] on div "English arrow_drop_down Which of the following statements best describes your p…" at bounding box center [431, 9] width 863 height 712
click at [712, 211] on div "English arrow_drop_down Which of the following statements best describes your p…" at bounding box center [431, 9] width 808 height 628
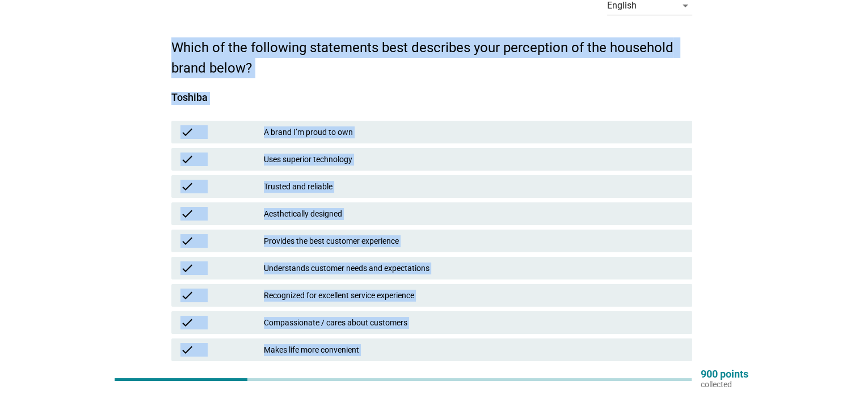
scroll to position [64, 0]
click at [746, 197] on div "English arrow_drop_down Which of the following statements best describes your p…" at bounding box center [431, 292] width 808 height 628
click at [402, 90] on div "Toshiba check A brand I’m proud to own check Uses superior technology check Tru…" at bounding box center [431, 319] width 521 height 483
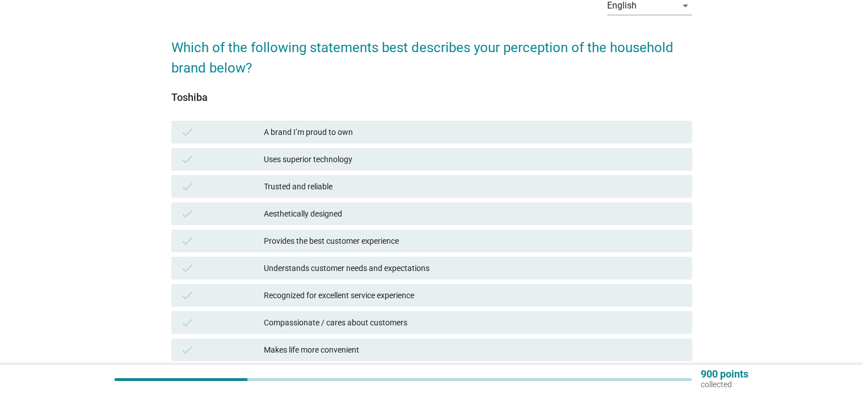
click at [311, 196] on div "check Trusted and reliable" at bounding box center [431, 186] width 521 height 23
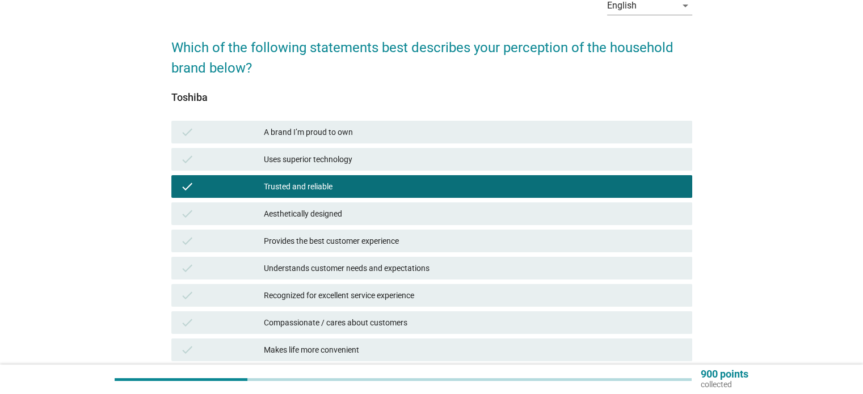
click at [340, 162] on div "Uses superior technology" at bounding box center [473, 160] width 419 height 14
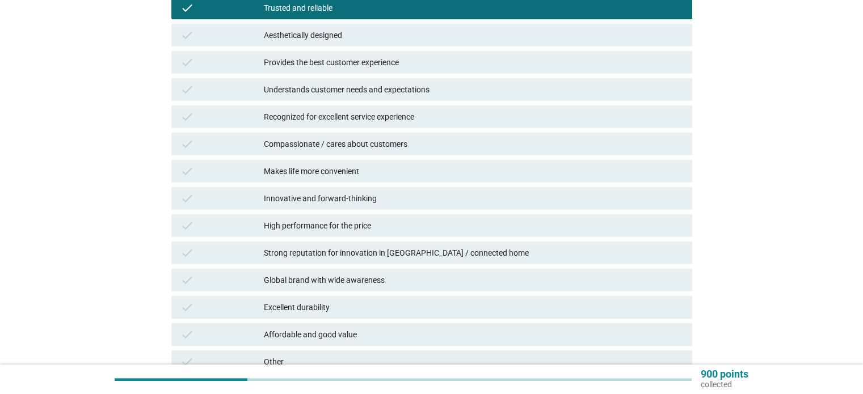
scroll to position [290, 0]
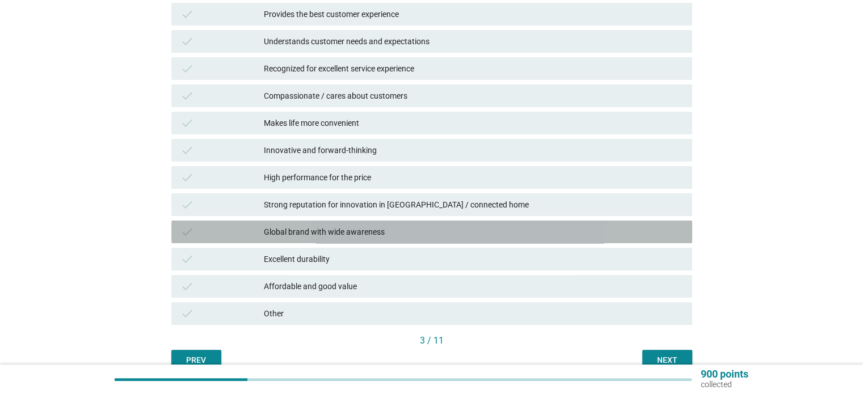
click at [327, 233] on div "Global brand with wide awareness" at bounding box center [473, 232] width 419 height 14
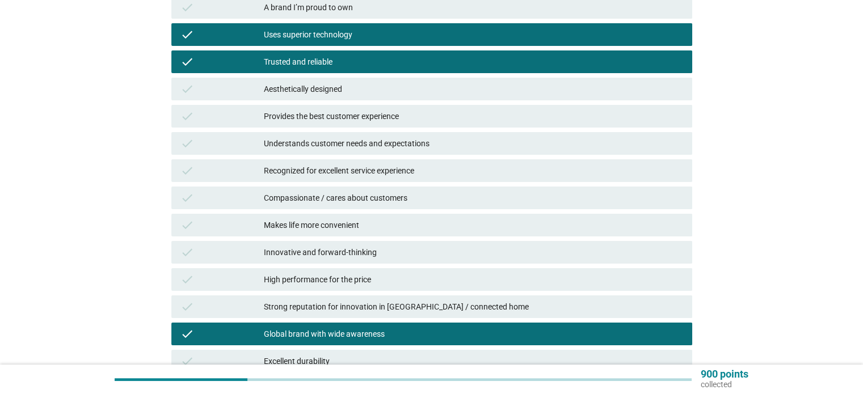
scroll to position [177, 0]
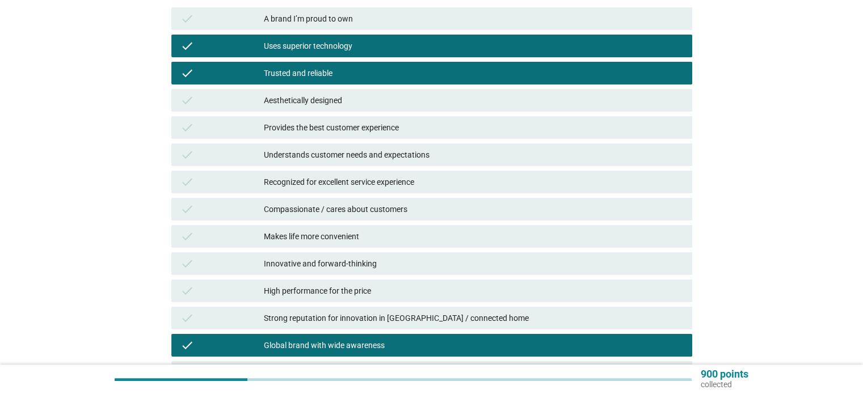
click at [340, 263] on div "Innovative and forward-thinking" at bounding box center [473, 264] width 419 height 14
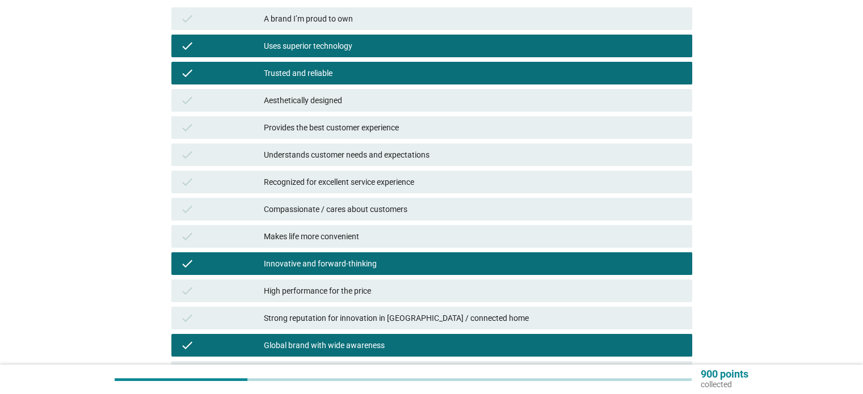
click at [296, 260] on div "Innovative and forward-thinking" at bounding box center [473, 264] width 419 height 14
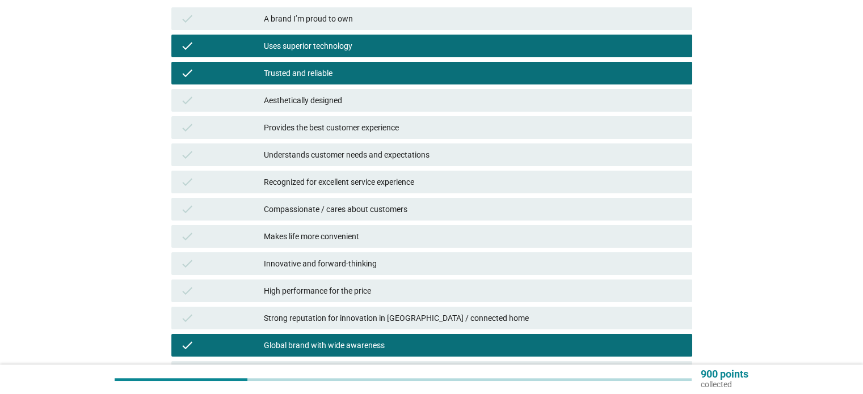
click at [267, 318] on div "Strong reputation for innovation in [GEOGRAPHIC_DATA] / connected home" at bounding box center [473, 318] width 419 height 14
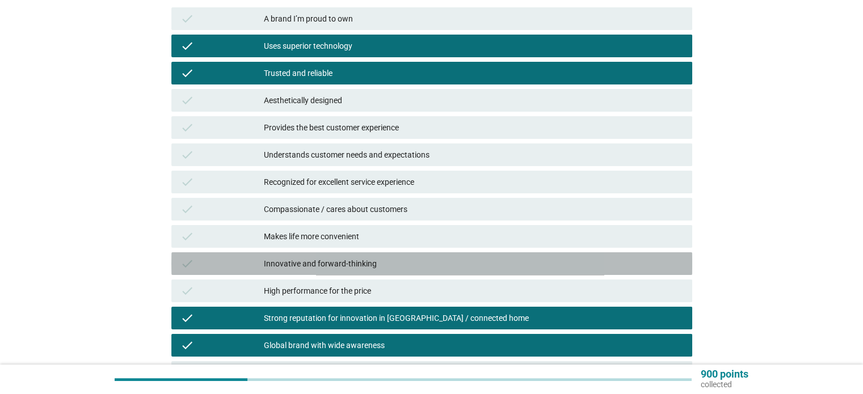
click at [377, 260] on div "Innovative and forward-thinking" at bounding box center [473, 264] width 419 height 14
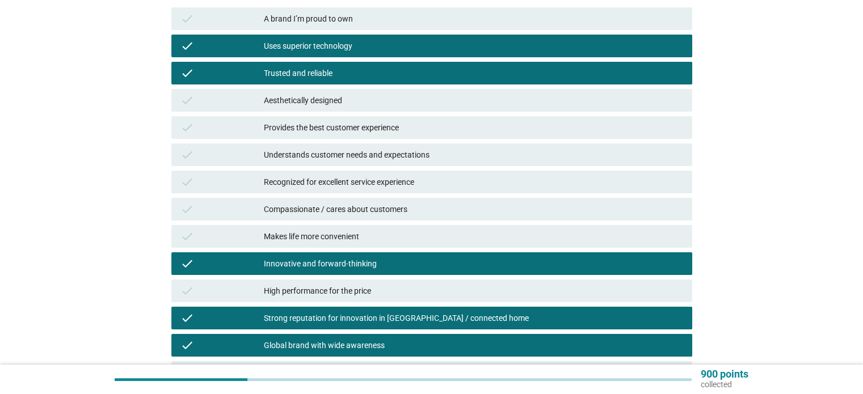
scroll to position [347, 0]
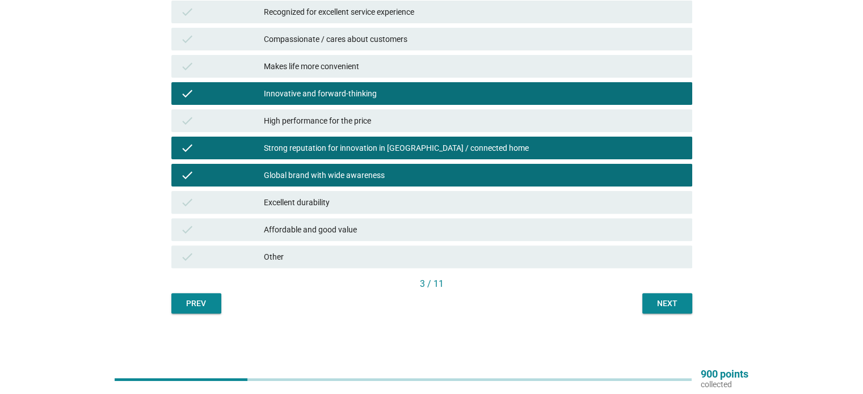
click at [663, 307] on div "Next" at bounding box center [667, 304] width 32 height 12
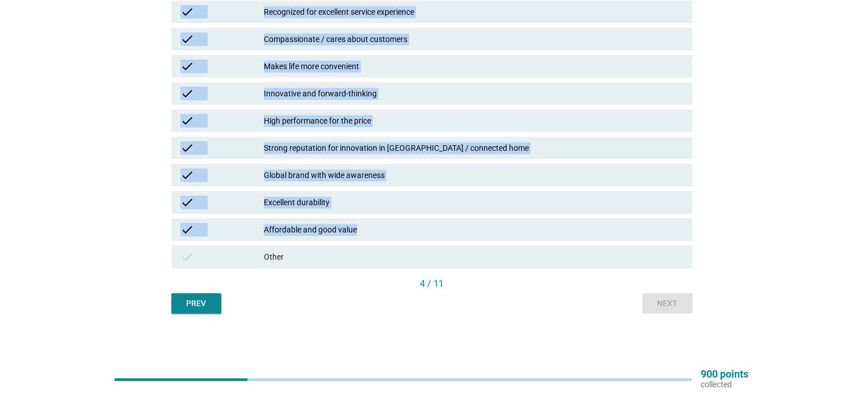
drag, startPoint x: 166, startPoint y: 114, endPoint x: 509, endPoint y: 235, distance: 364.5
click at [509, 235] on div "English arrow_drop_down Which of the following statements best describes your p…" at bounding box center [431, 9] width 808 height 628
copy form "Which of the following statements best describes your perception of the househo…"
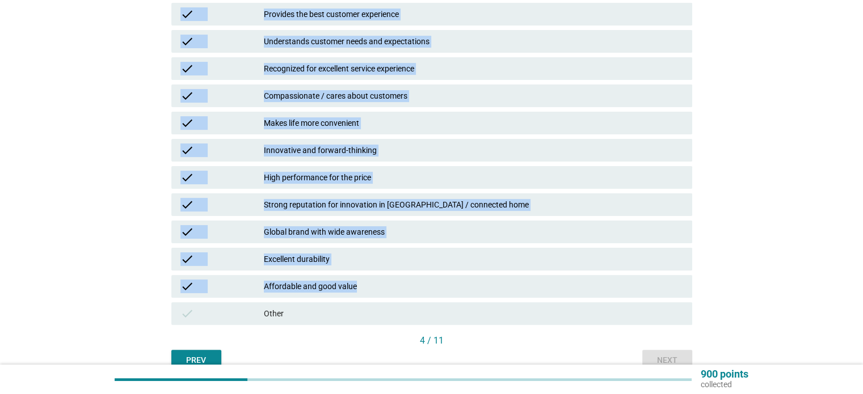
click at [129, 115] on div "English arrow_drop_down Which of the following statements best describes your p…" at bounding box center [431, 66] width 808 height 628
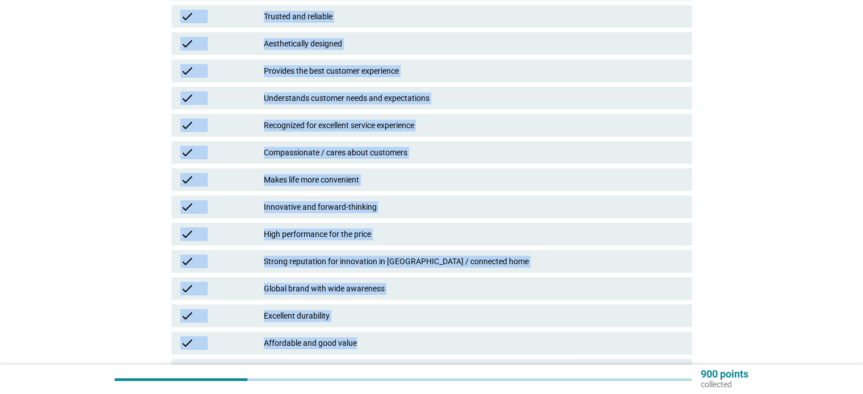
click at [712, 168] on div "English arrow_drop_down Which of the following statements best describes your p…" at bounding box center [431, 122] width 808 height 628
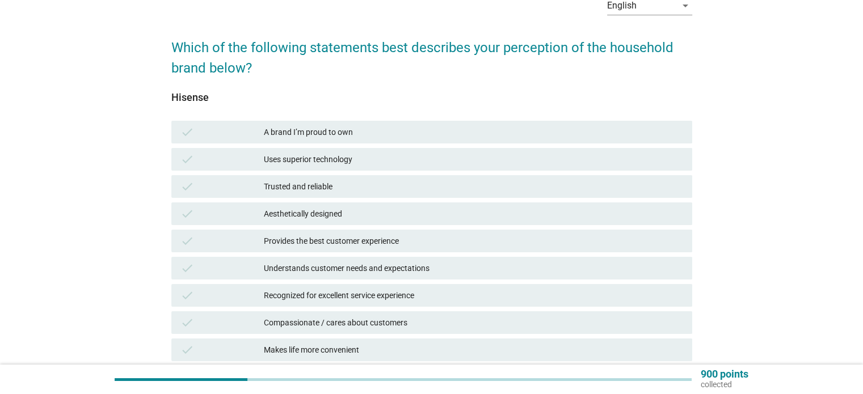
scroll to position [64, 0]
click at [538, 178] on div "check Trusted and reliable" at bounding box center [431, 186] width 521 height 23
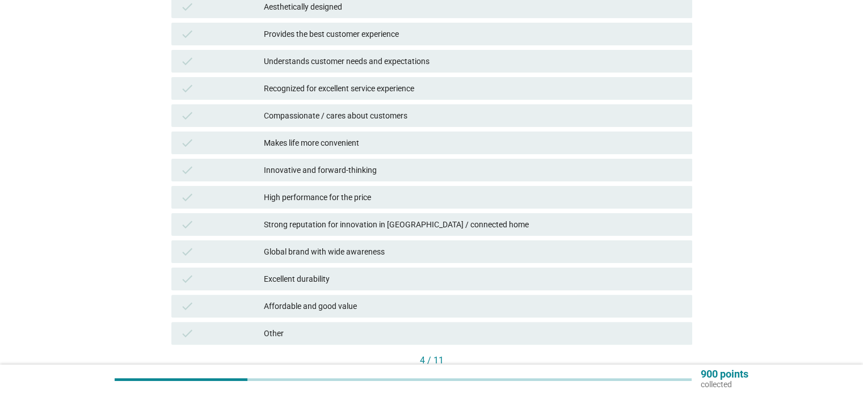
scroll to position [290, 0]
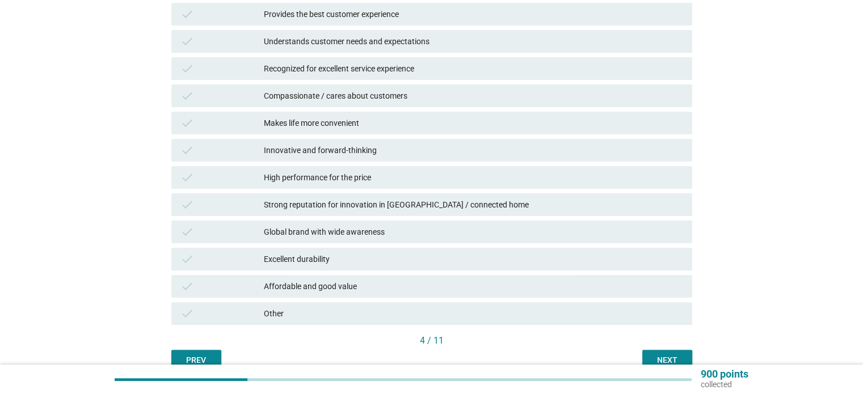
click at [357, 233] on div "Global brand with wide awareness" at bounding box center [473, 232] width 419 height 14
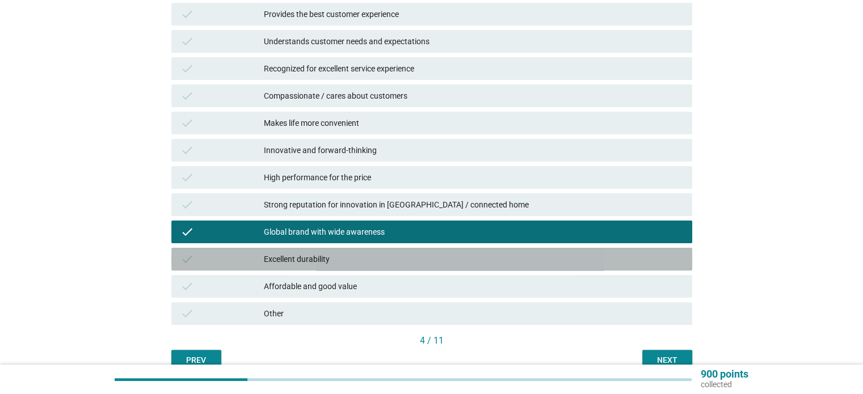
click at [334, 254] on div "Excellent durability" at bounding box center [473, 259] width 419 height 14
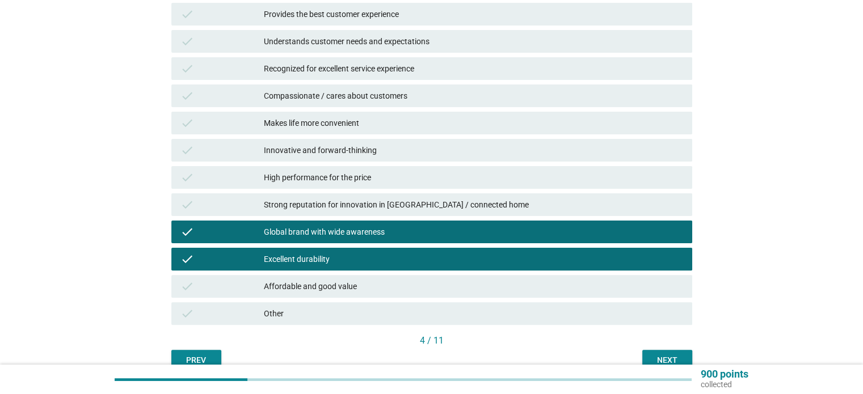
scroll to position [347, 0]
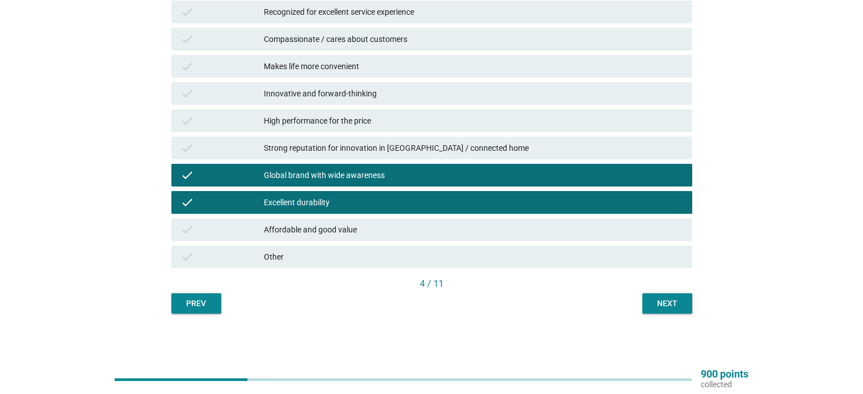
click at [346, 231] on div "Affordable and good value" at bounding box center [473, 230] width 419 height 14
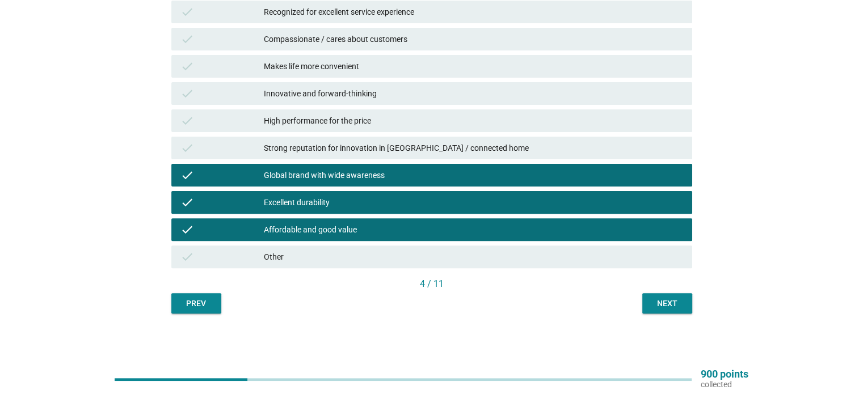
click at [424, 205] on div "Excellent durability" at bounding box center [473, 203] width 419 height 14
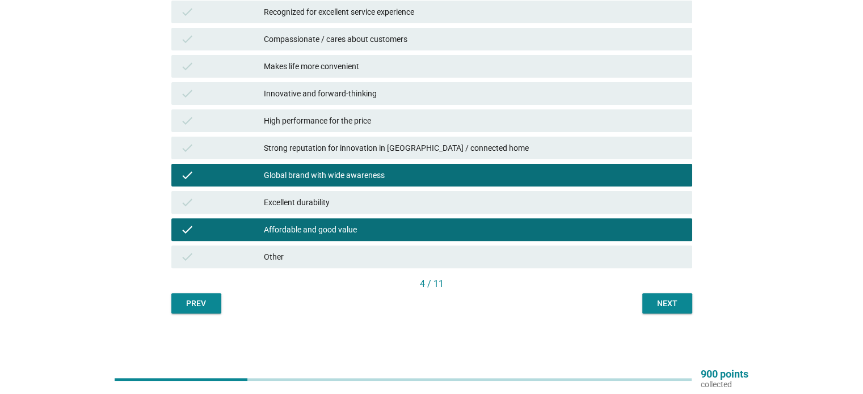
click at [419, 205] on div "Excellent durability" at bounding box center [473, 203] width 419 height 14
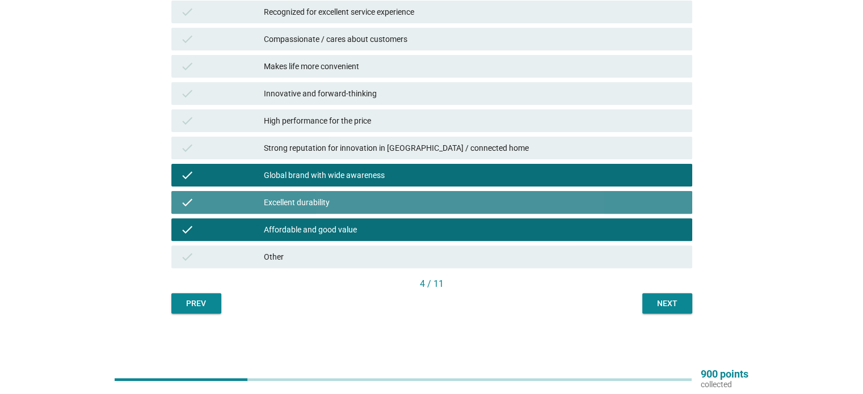
click at [419, 205] on div "Excellent durability" at bounding box center [473, 203] width 419 height 14
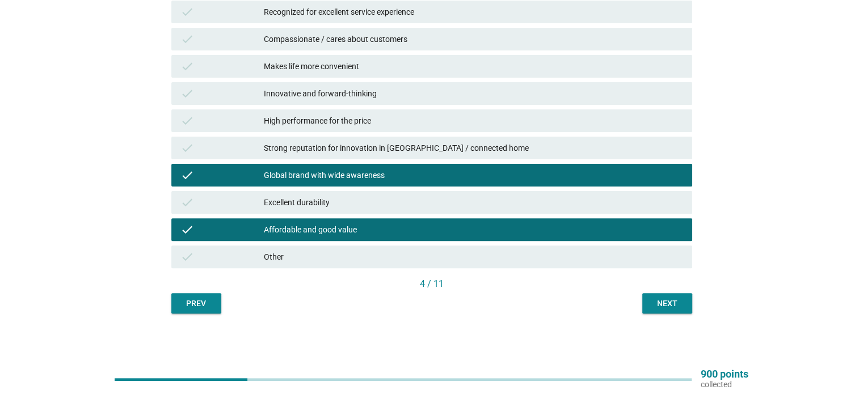
click at [297, 209] on div "check Excellent durability" at bounding box center [431, 202] width 521 height 23
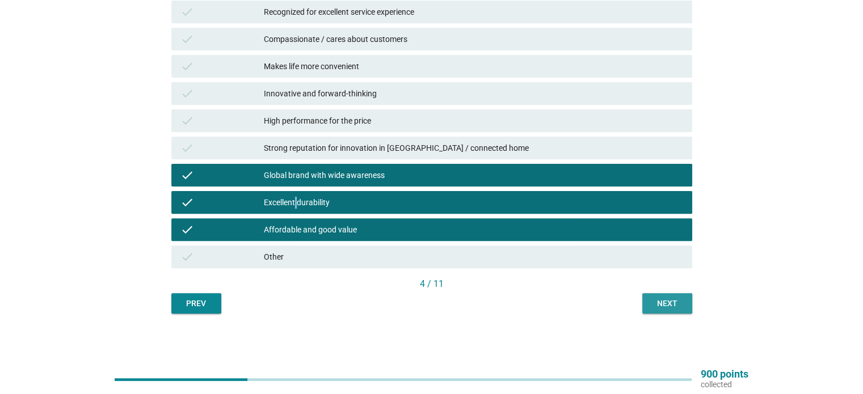
click at [657, 297] on button "Next" at bounding box center [667, 303] width 50 height 20
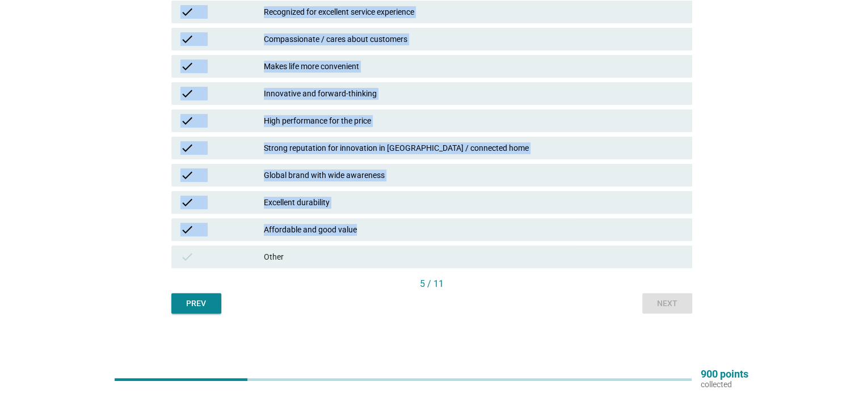
drag, startPoint x: 168, startPoint y: 109, endPoint x: 487, endPoint y: 238, distance: 344.3
click at [487, 238] on div "English arrow_drop_down Which of the following statements best describes your p…" at bounding box center [431, 9] width 539 height 628
copy form "Which of the following statements best describes your perception of the househo…"
click at [755, 211] on div "English arrow_drop_down Which of the following statements best describes your p…" at bounding box center [431, 9] width 808 height 628
click at [770, 191] on div "English arrow_drop_down Which of the following statements best describes your p…" at bounding box center [431, 9] width 808 height 628
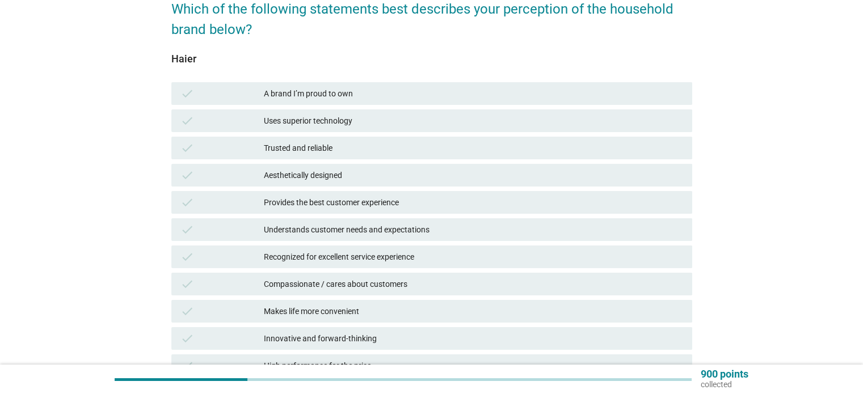
scroll to position [170, 0]
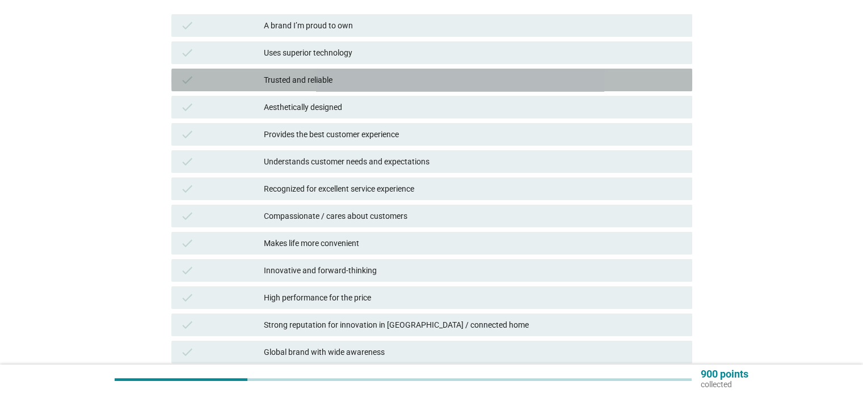
click at [364, 74] on div "Trusted and reliable" at bounding box center [473, 80] width 419 height 14
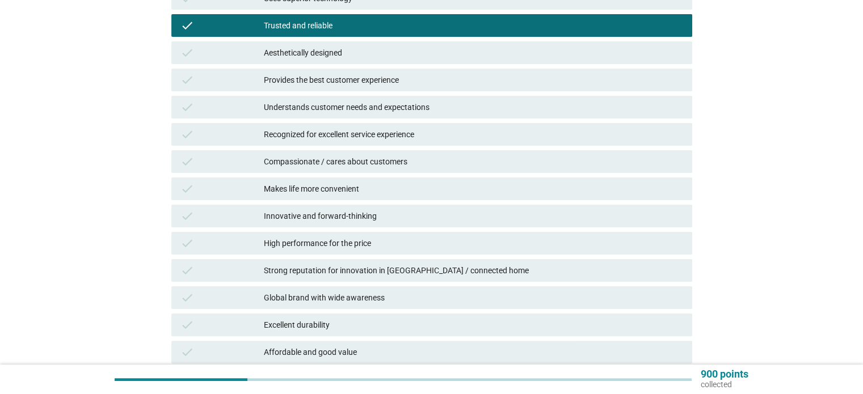
scroll to position [284, 0]
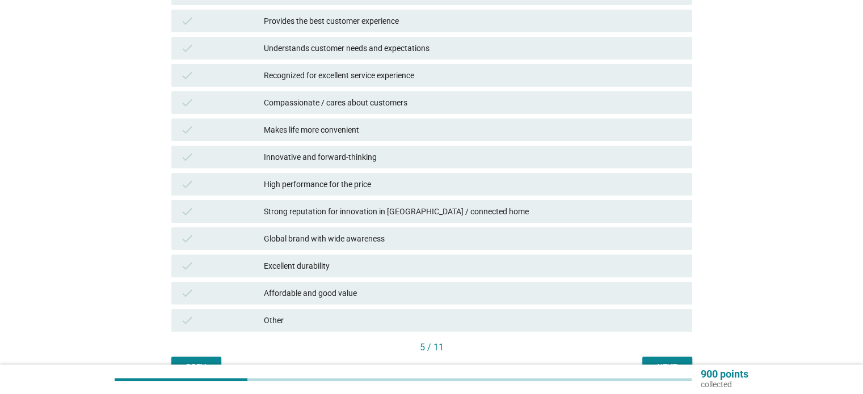
click at [420, 215] on div "Strong reputation for innovation in [GEOGRAPHIC_DATA] / connected home" at bounding box center [473, 212] width 419 height 14
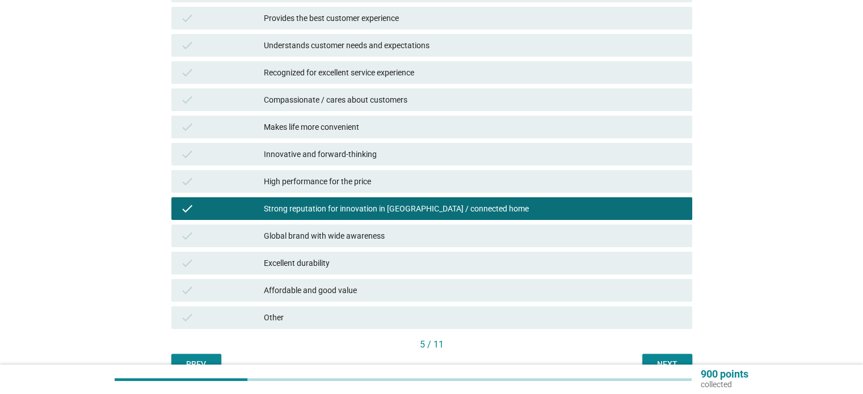
scroll to position [234, 0]
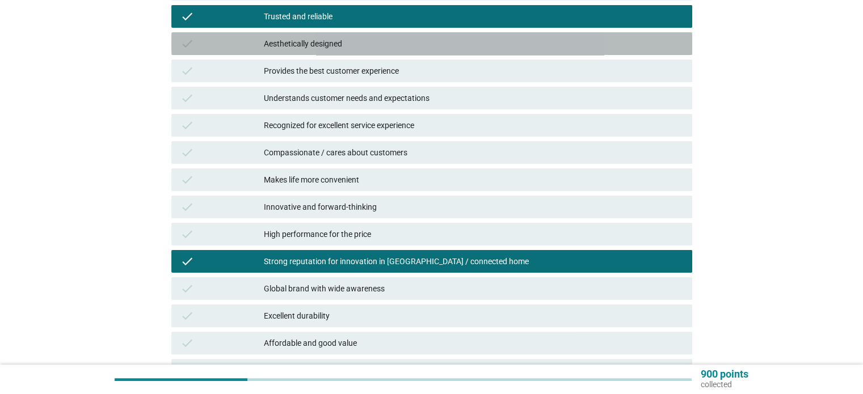
click at [324, 48] on div "Aesthetically designed" at bounding box center [473, 44] width 419 height 14
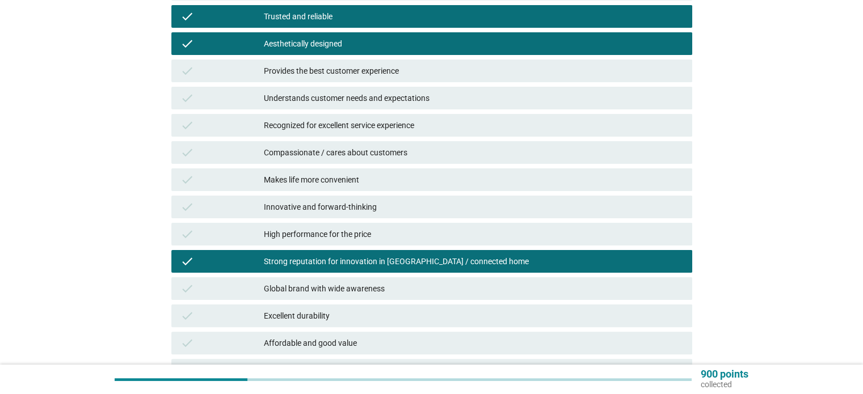
click at [340, 105] on div "check Understands customer needs and expectations" at bounding box center [431, 98] width 521 height 23
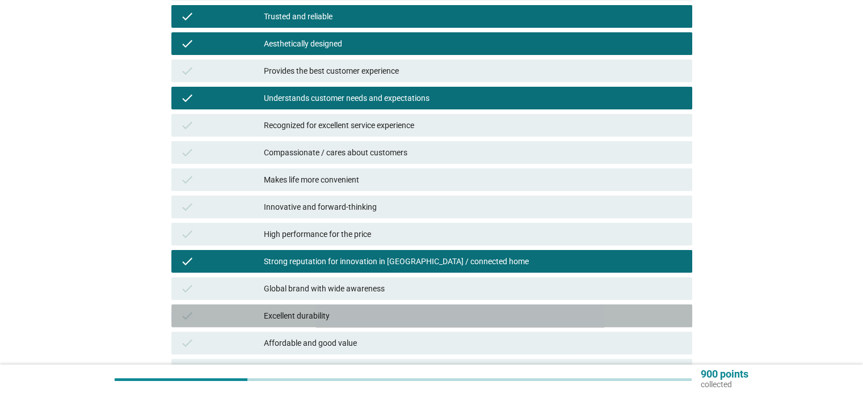
click at [320, 316] on div "Excellent durability" at bounding box center [473, 316] width 419 height 14
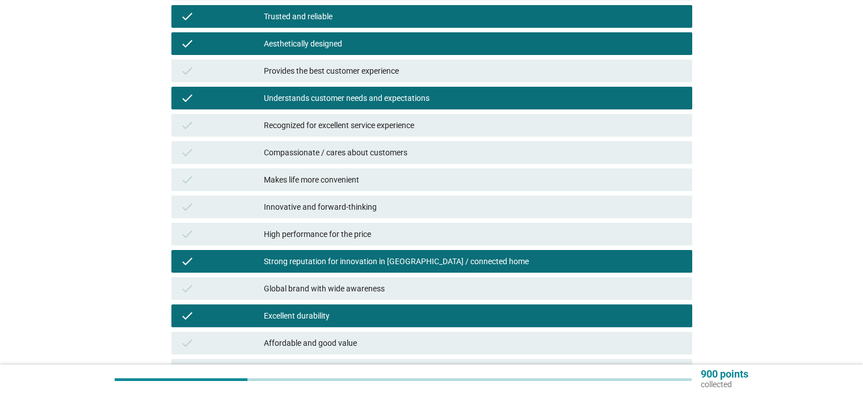
scroll to position [290, 0]
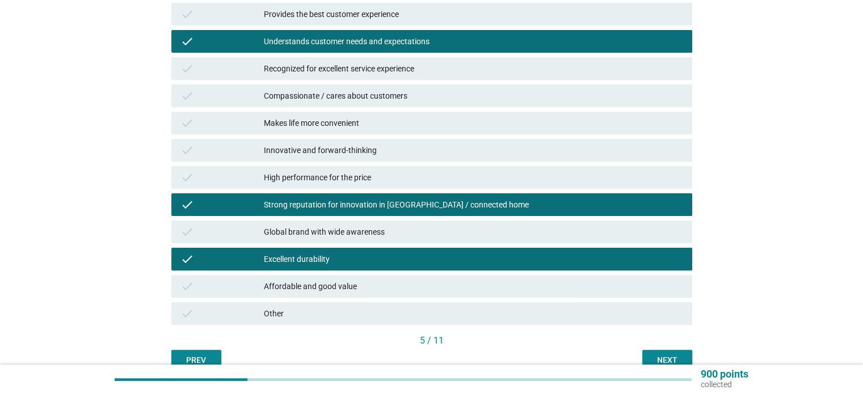
click at [658, 355] on div "Next" at bounding box center [667, 361] width 32 height 12
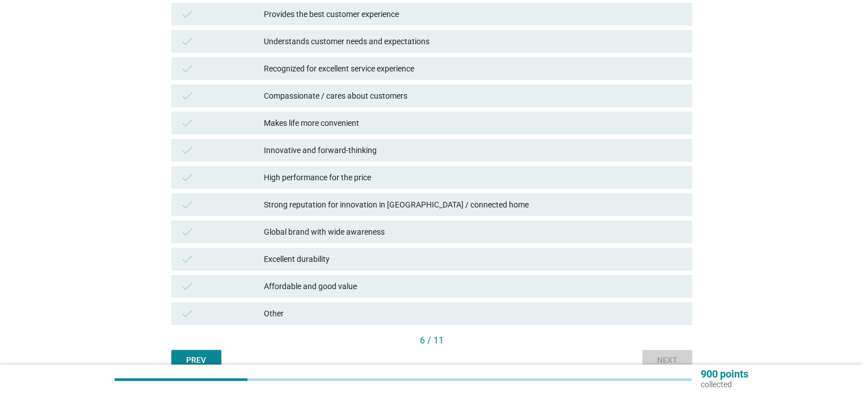
scroll to position [0, 0]
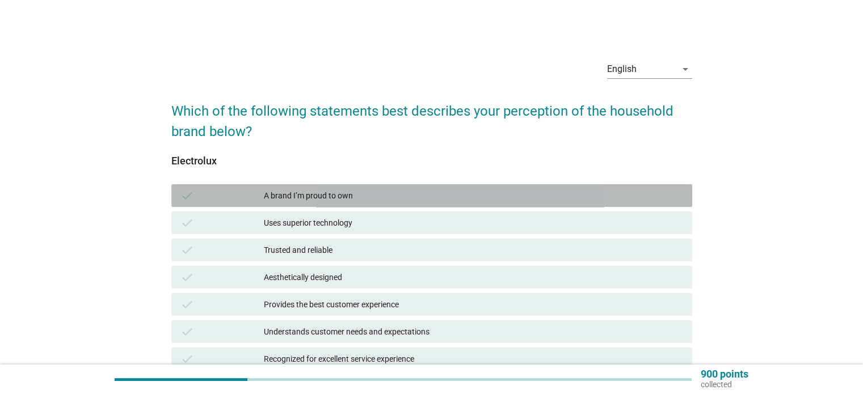
click at [438, 191] on div "A brand I’m proud to own" at bounding box center [473, 196] width 419 height 14
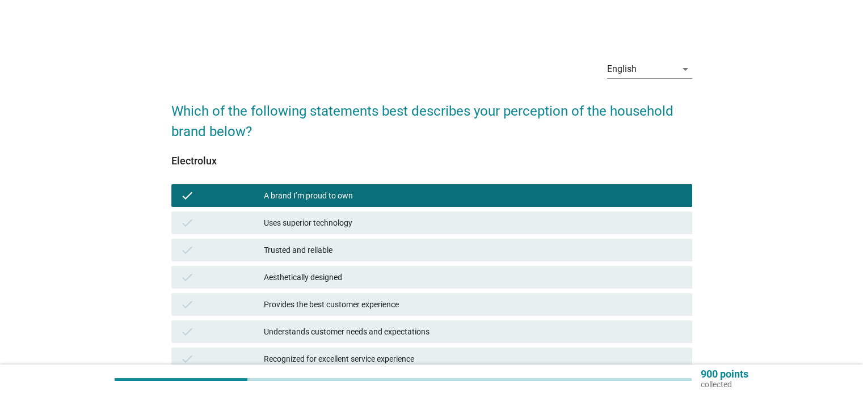
click at [413, 249] on div "Trusted and reliable" at bounding box center [473, 250] width 419 height 14
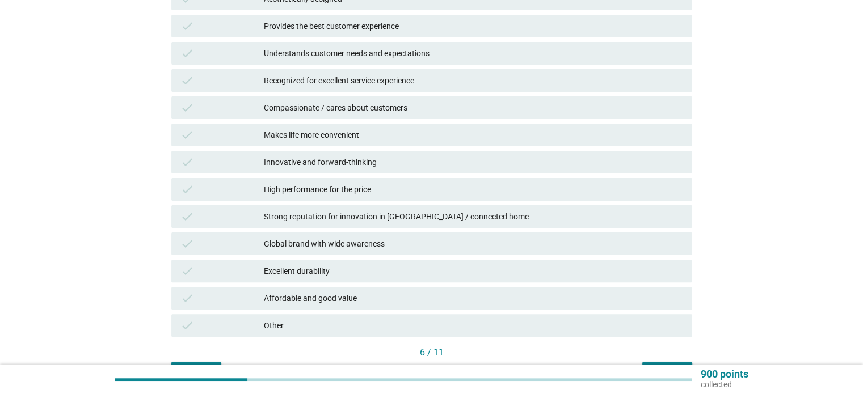
scroll to position [340, 0]
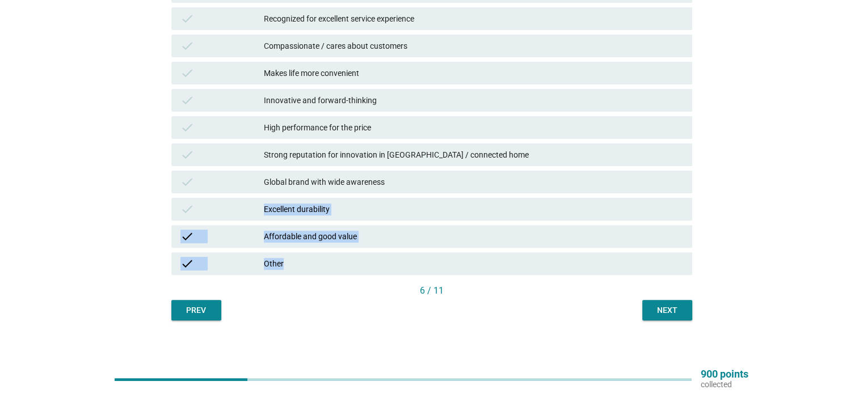
drag, startPoint x: 678, startPoint y: 257, endPoint x: 216, endPoint y: 218, distance: 463.9
click at [216, 218] on div "English arrow_drop_down Which of the following statements best describes your p…" at bounding box center [431, 16] width 808 height 628
click at [818, 212] on div "English arrow_drop_down Which of the following statements best describes your p…" at bounding box center [431, 16] width 808 height 628
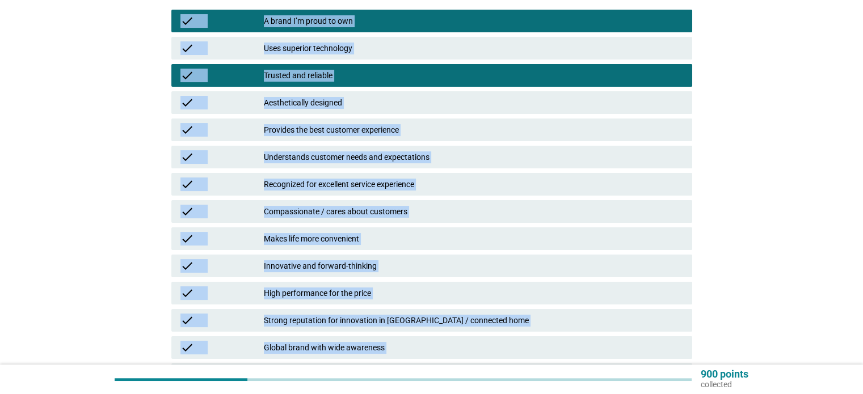
scroll to position [347, 0]
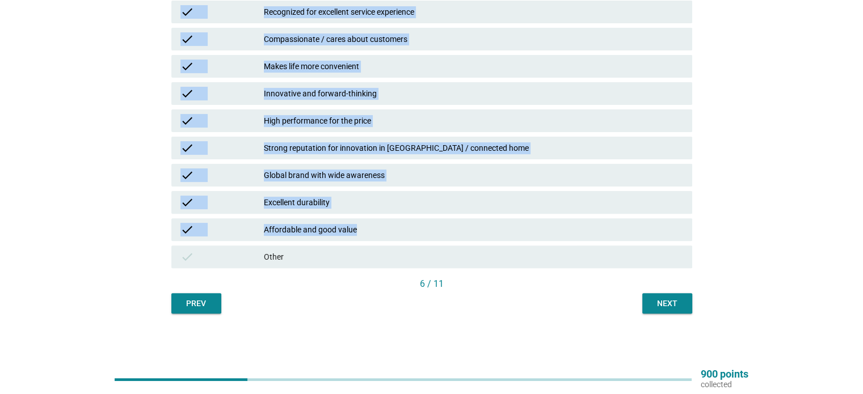
drag, startPoint x: 164, startPoint y: 108, endPoint x: 452, endPoint y: 237, distance: 315.4
click at [452, 237] on div "English arrow_drop_down Which of the following statements best describes your p…" at bounding box center [431, 9] width 539 height 628
copy form "Which of the following statements best describes your perception of the househo…"
click at [777, 237] on div "English arrow_drop_down Which of the following statements best describes your p…" at bounding box center [431, 9] width 808 height 628
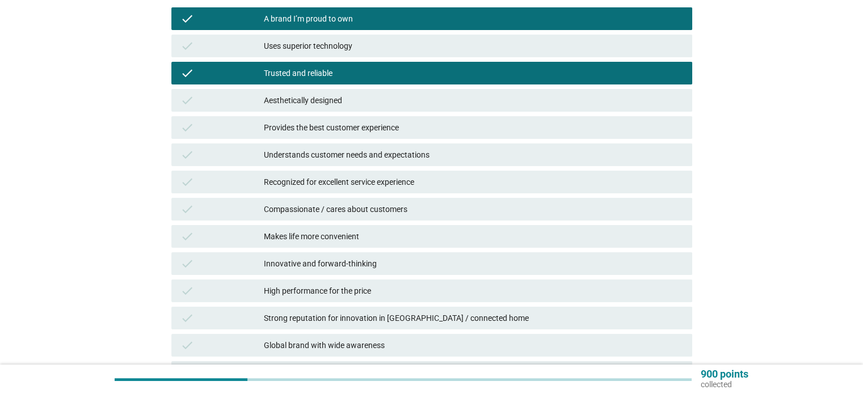
scroll to position [234, 0]
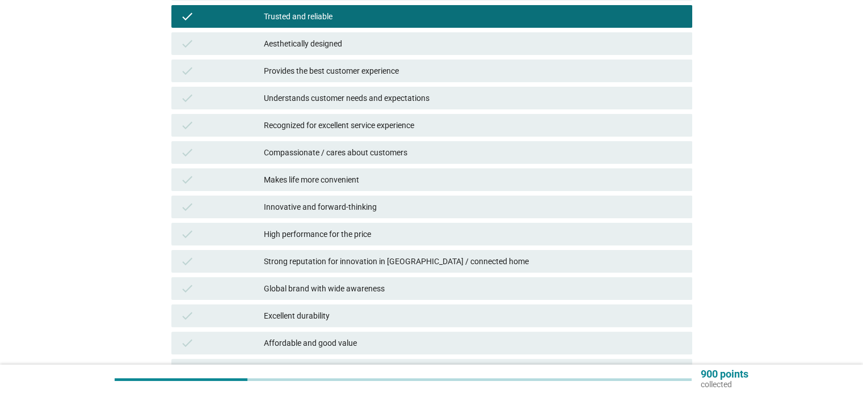
click at [358, 240] on div "High performance for the price" at bounding box center [473, 234] width 419 height 14
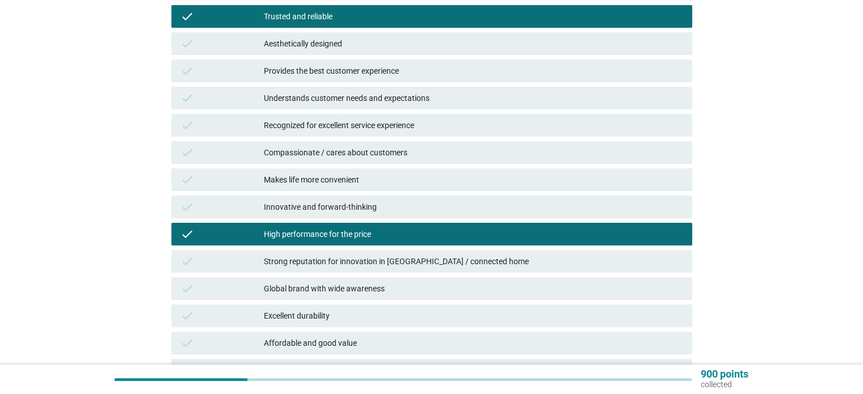
click at [340, 295] on div "Global brand with wide awareness" at bounding box center [473, 289] width 419 height 14
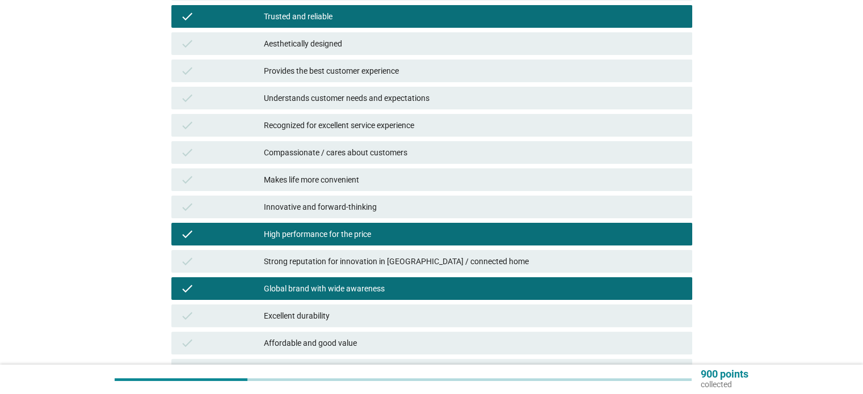
click at [334, 318] on div "Excellent durability" at bounding box center [473, 316] width 419 height 14
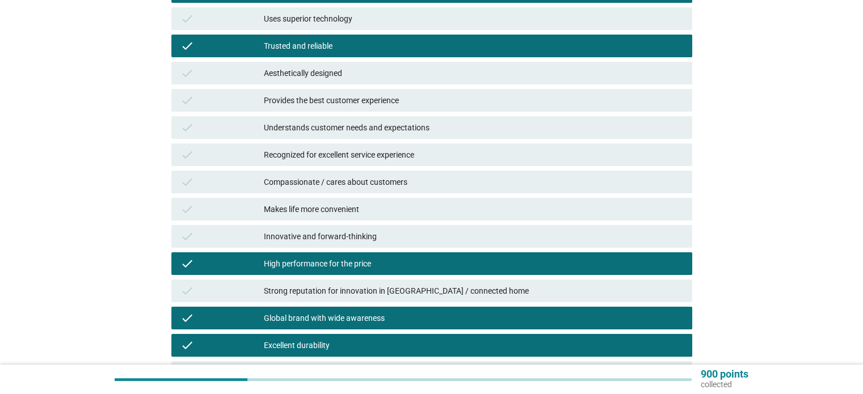
scroll to position [177, 0]
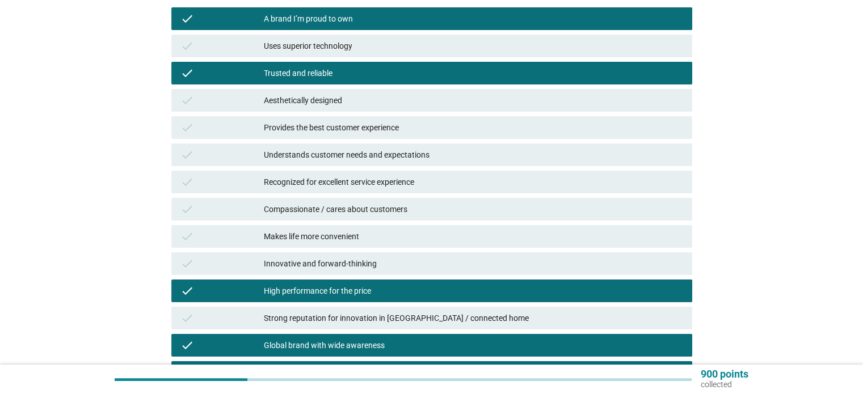
click at [374, 44] on div "Uses superior technology" at bounding box center [473, 46] width 419 height 14
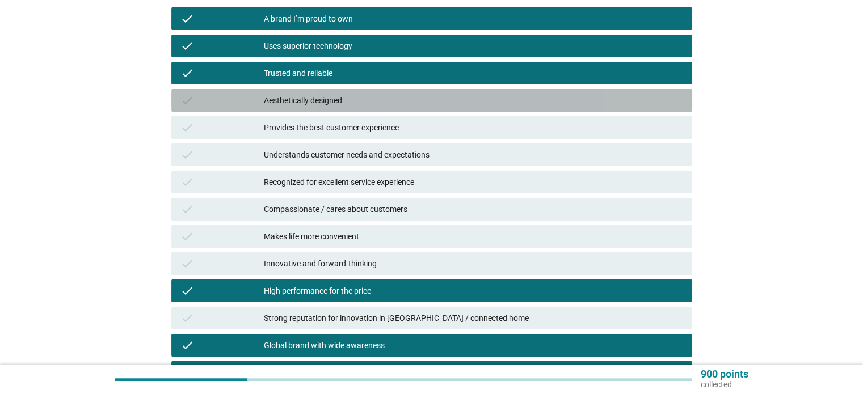
click at [257, 106] on div "check" at bounding box center [222, 101] width 84 height 14
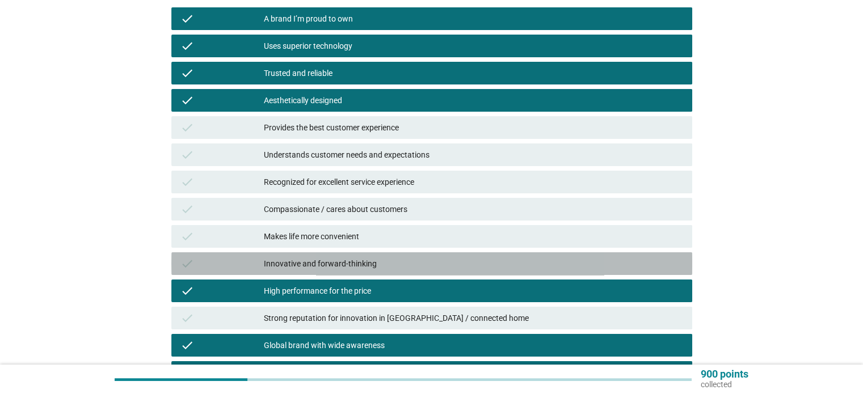
click at [423, 258] on div "Innovative and forward-thinking" at bounding box center [473, 264] width 419 height 14
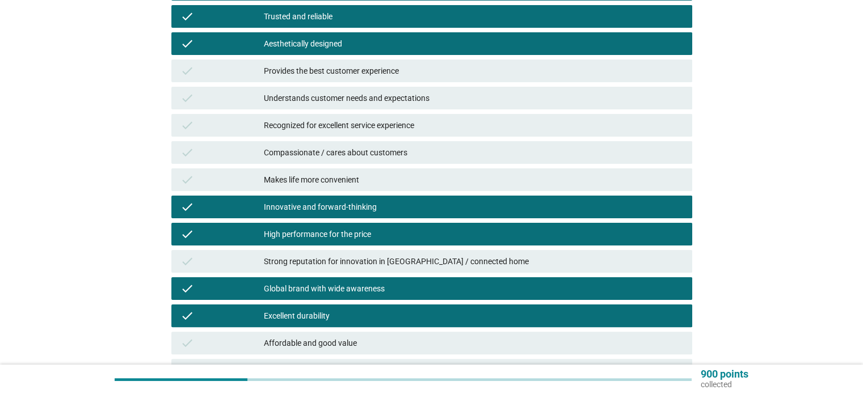
scroll to position [290, 0]
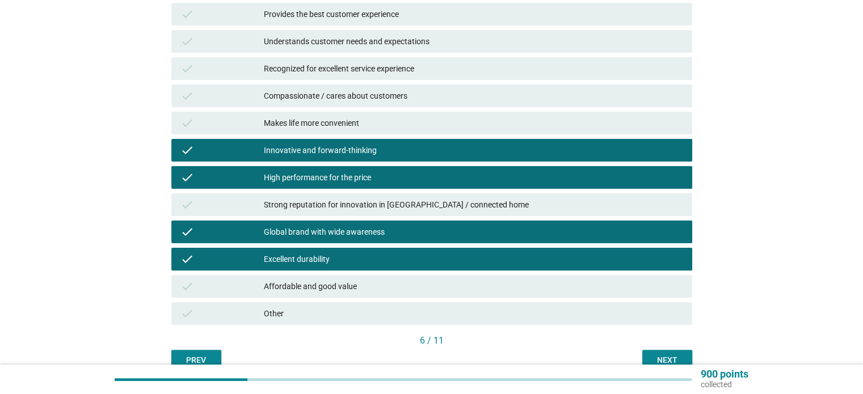
click at [339, 280] on div "Affordable and good value" at bounding box center [473, 287] width 419 height 14
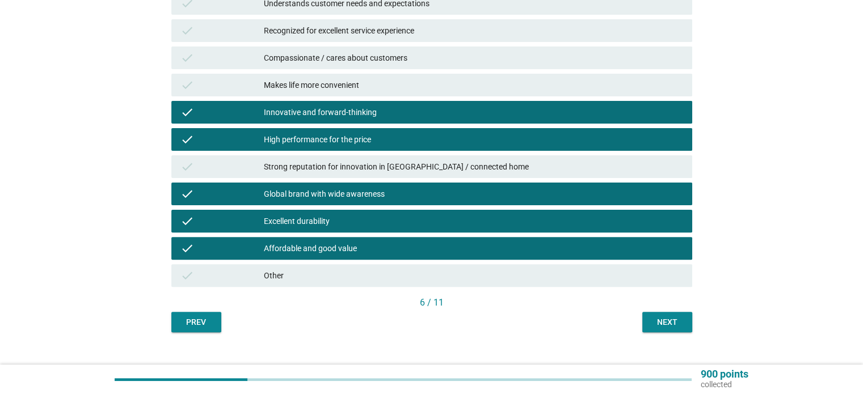
scroll to position [347, 0]
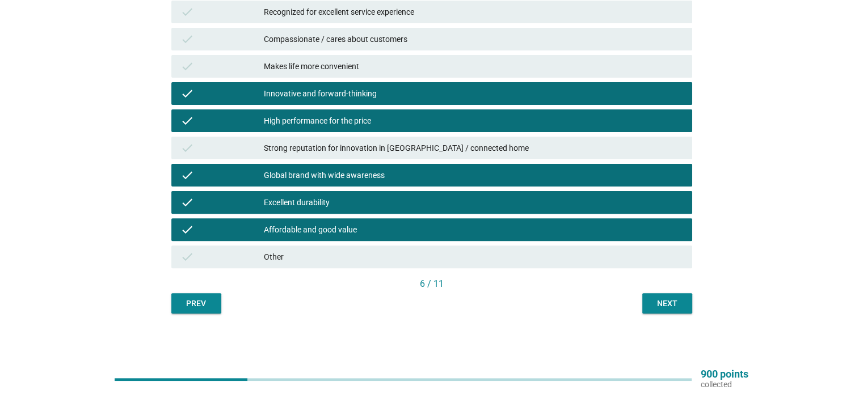
click at [664, 301] on div "Next" at bounding box center [667, 304] width 32 height 12
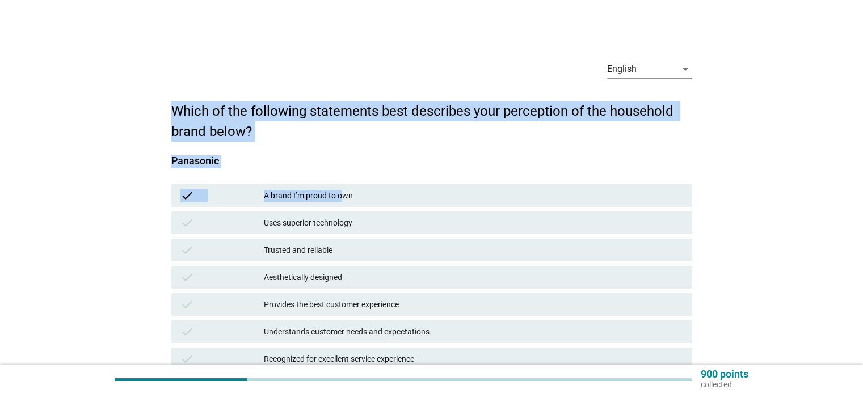
drag, startPoint x: 168, startPoint y: 104, endPoint x: 343, endPoint y: 178, distance: 189.4
click at [343, 178] on div "English arrow_drop_down Which of the following statements best describes your p…" at bounding box center [431, 356] width 539 height 628
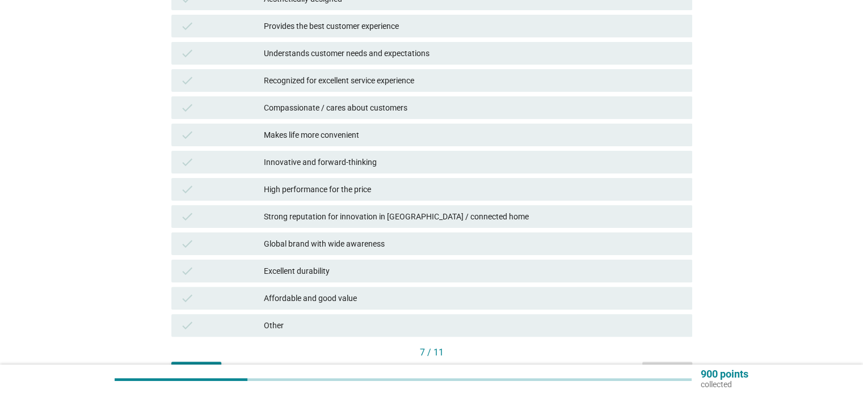
scroll to position [340, 0]
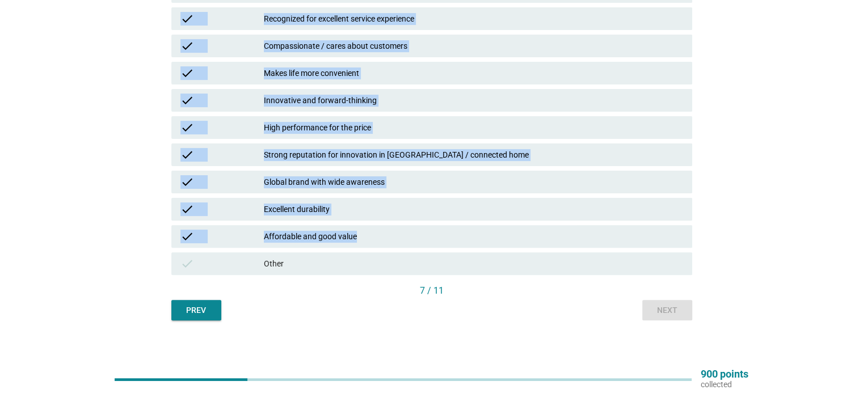
click at [390, 240] on div "Affordable and good value" at bounding box center [473, 237] width 419 height 14
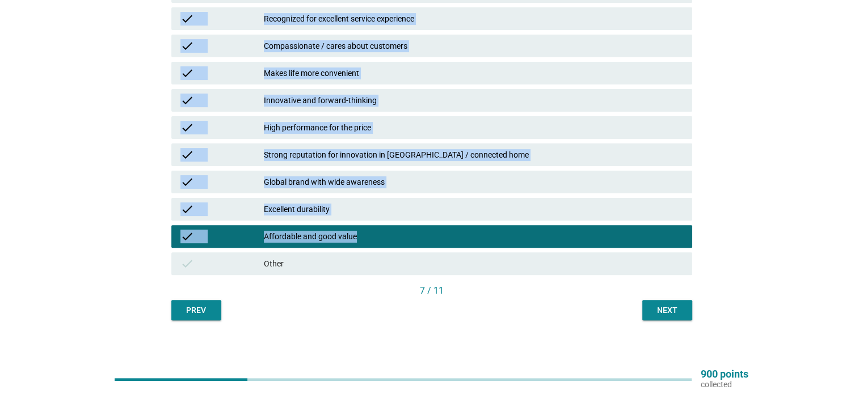
copy form "Which of the following statements best describes your perception of the househo…"
click at [767, 217] on div "English arrow_drop_down Which of the following statements best describes your p…" at bounding box center [431, 16] width 808 height 628
click at [763, 224] on div "English arrow_drop_down Which of the following statements best describes your p…" at bounding box center [431, 16] width 808 height 628
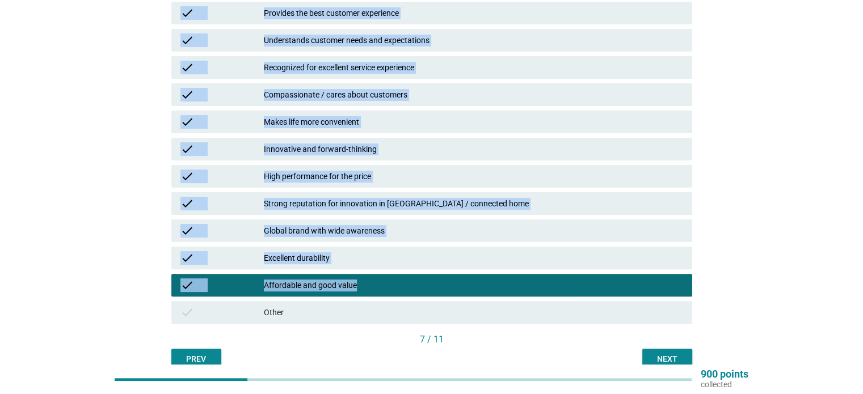
scroll to position [227, 0]
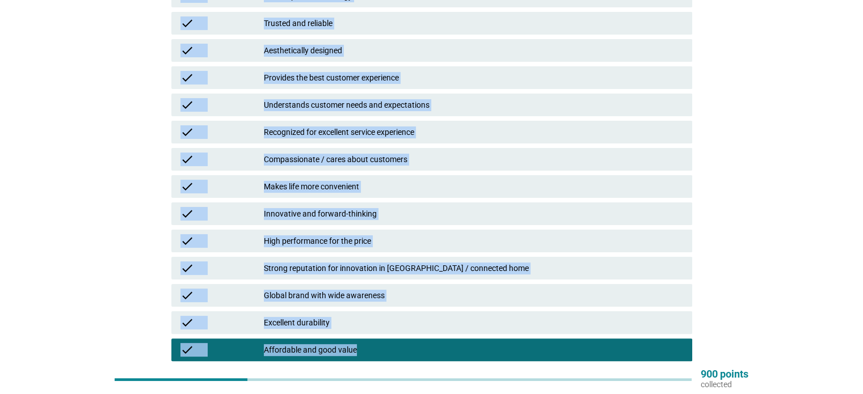
click at [758, 202] on div "English arrow_drop_down Which of the following statements best describes your p…" at bounding box center [431, 129] width 808 height 628
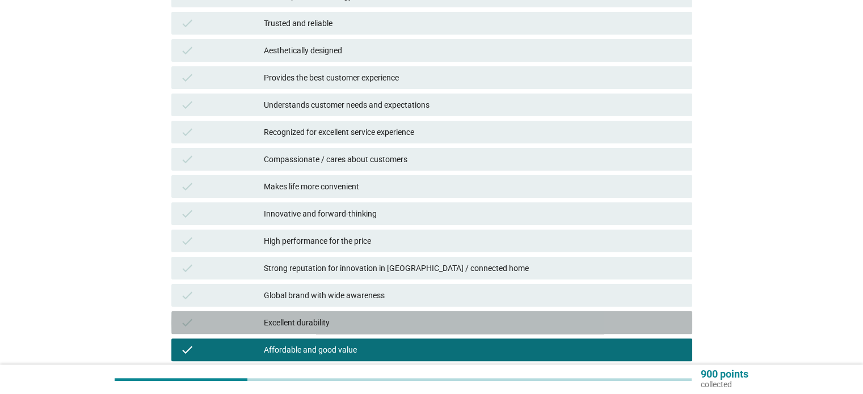
click at [259, 327] on div "check" at bounding box center [222, 323] width 84 height 14
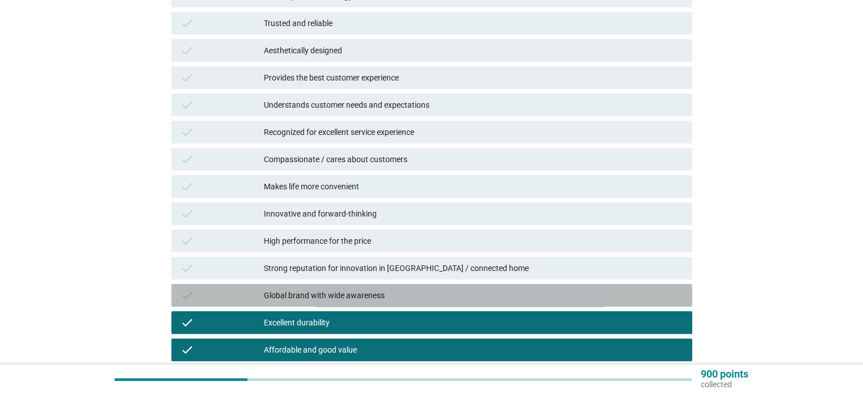
click at [276, 301] on div "Global brand with wide awareness" at bounding box center [473, 296] width 419 height 14
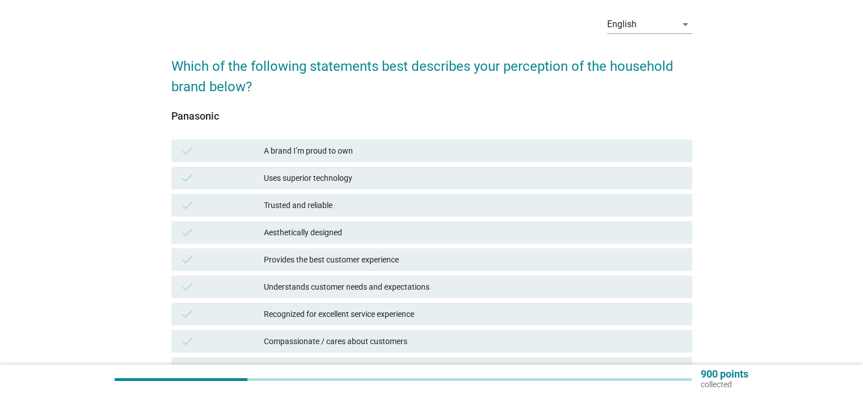
scroll to position [113, 0]
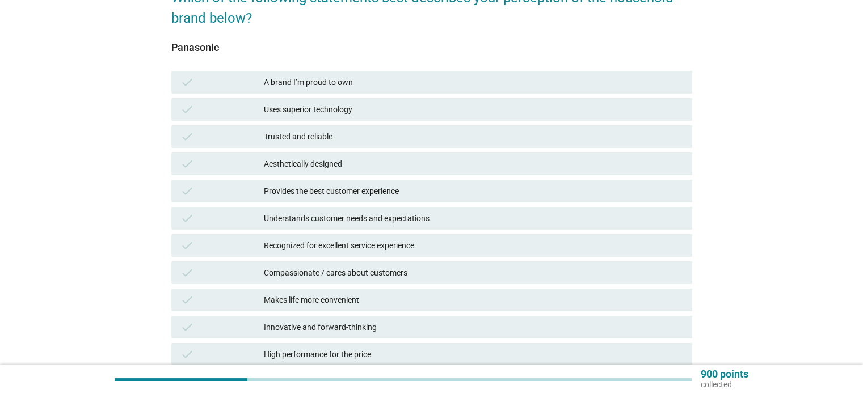
click at [424, 84] on div "A brand I’m proud to own" at bounding box center [473, 82] width 419 height 14
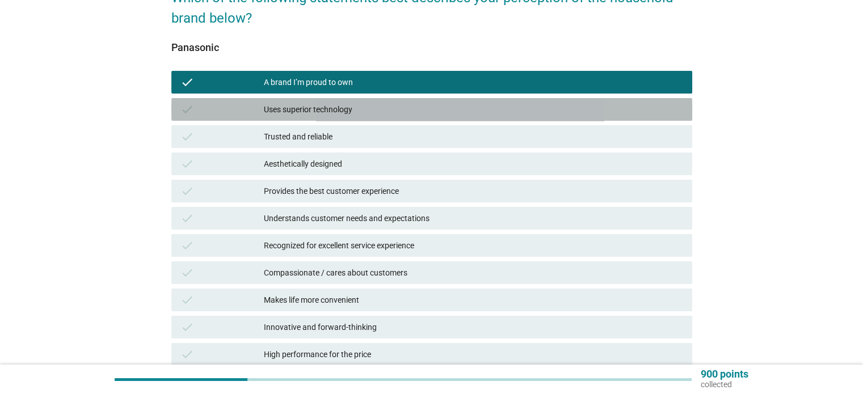
click at [379, 113] on div "Uses superior technology" at bounding box center [473, 110] width 419 height 14
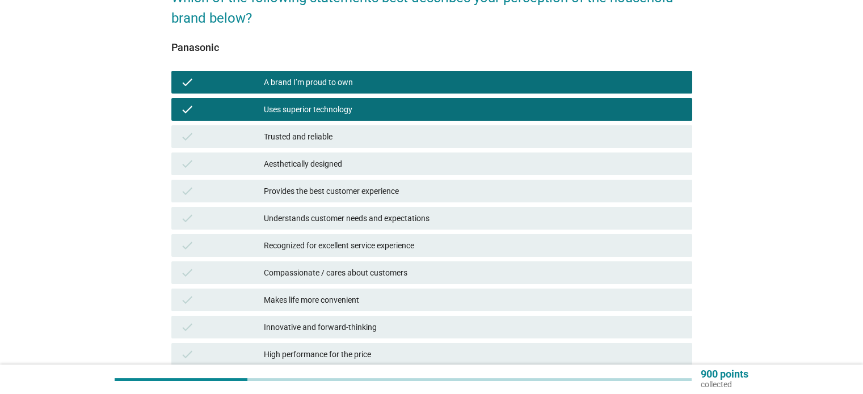
click at [345, 216] on div "Understands customer needs and expectations" at bounding box center [473, 219] width 419 height 14
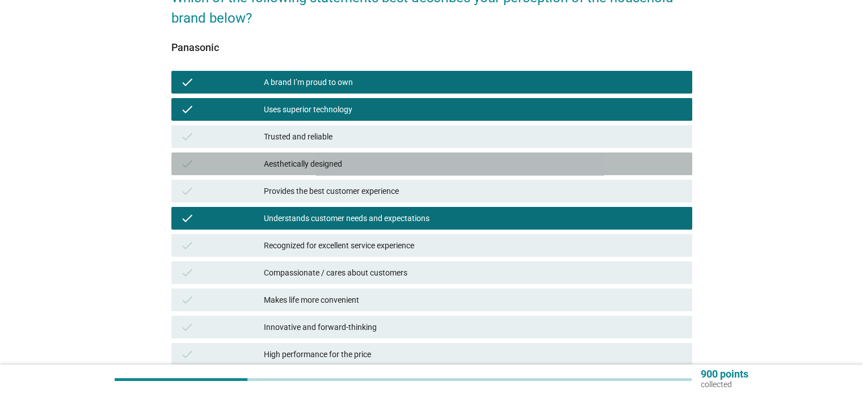
click at [335, 168] on div "Aesthetically designed" at bounding box center [473, 164] width 419 height 14
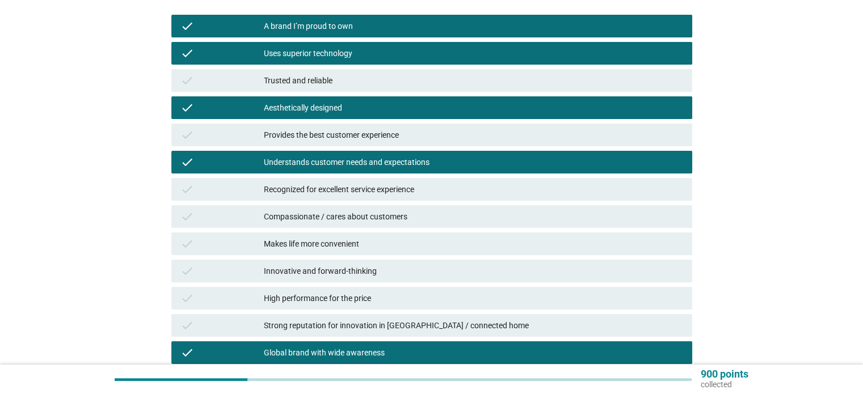
scroll to position [170, 0]
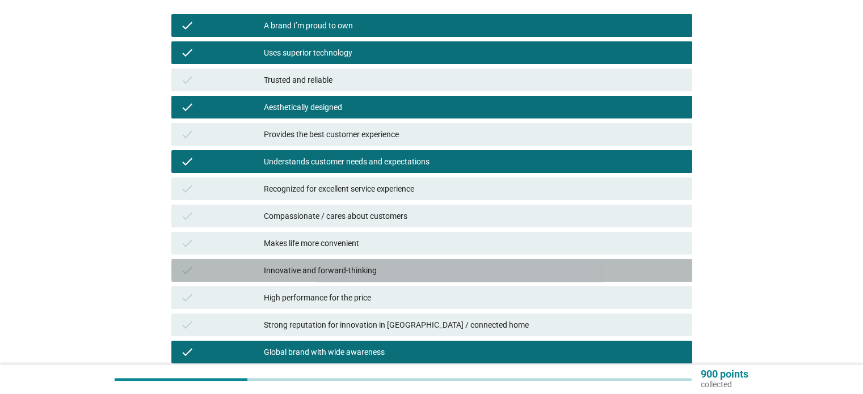
click at [424, 260] on div "check Innovative and forward-thinking" at bounding box center [431, 270] width 521 height 23
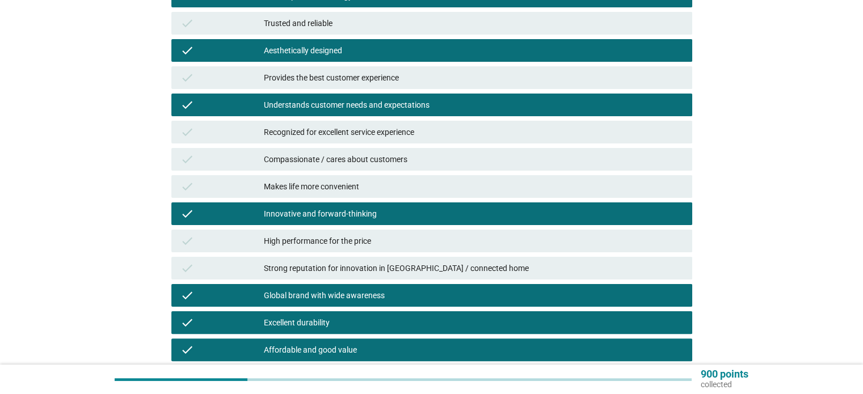
scroll to position [347, 0]
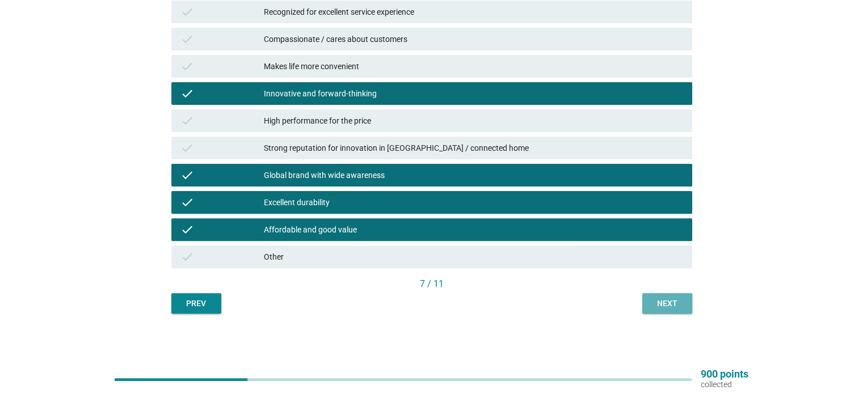
click at [660, 295] on button "Next" at bounding box center [667, 303] width 50 height 20
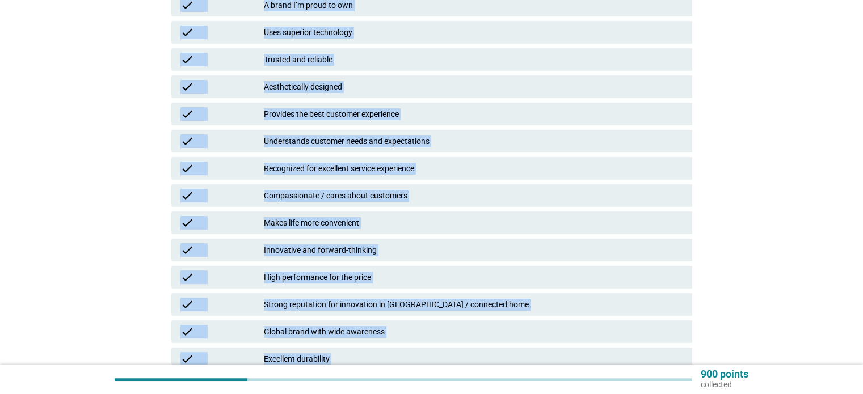
scroll to position [243, 0]
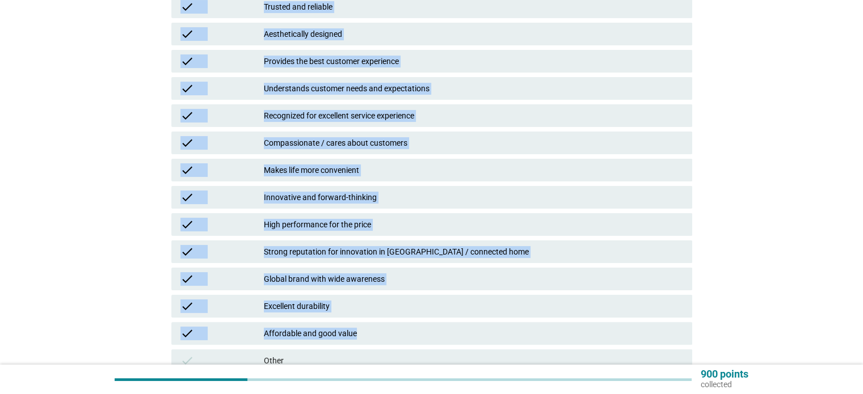
drag, startPoint x: 162, startPoint y: 99, endPoint x: 485, endPoint y: 339, distance: 402.6
click at [485, 339] on div "English arrow_drop_down Which of the following statements best describes your p…" at bounding box center [431, 113] width 808 height 628
copy form "Which of the following statements best describes your perception of the househo…"
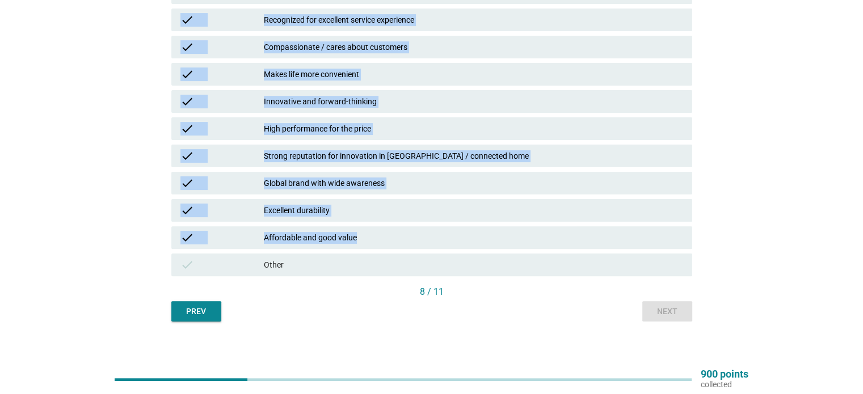
scroll to position [290, 0]
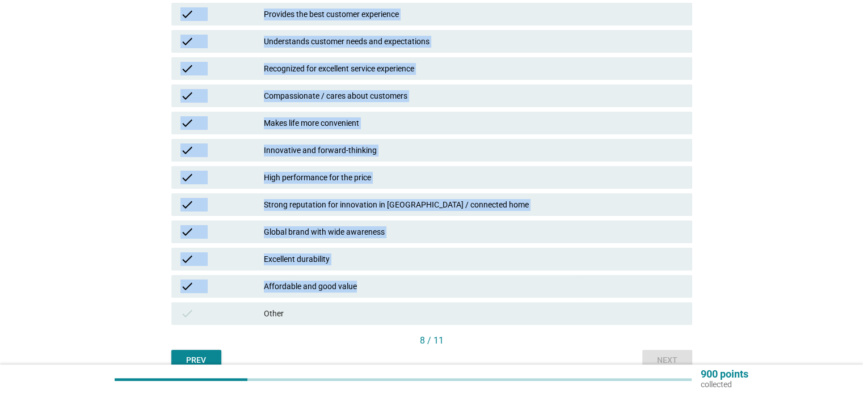
click at [744, 223] on div "English arrow_drop_down Which of the following statements best describes your p…" at bounding box center [431, 66] width 808 height 628
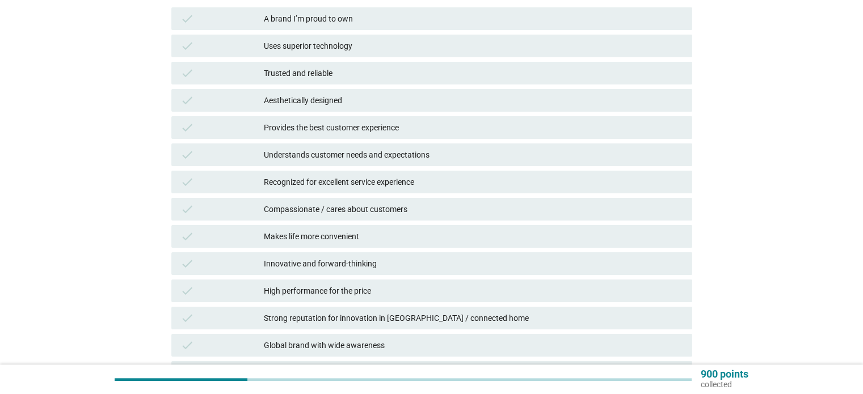
scroll to position [120, 0]
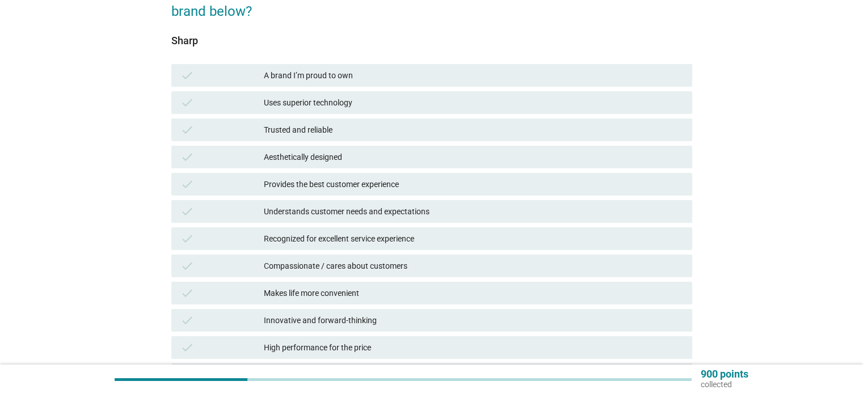
click at [454, 106] on div "Uses superior technology" at bounding box center [473, 103] width 419 height 14
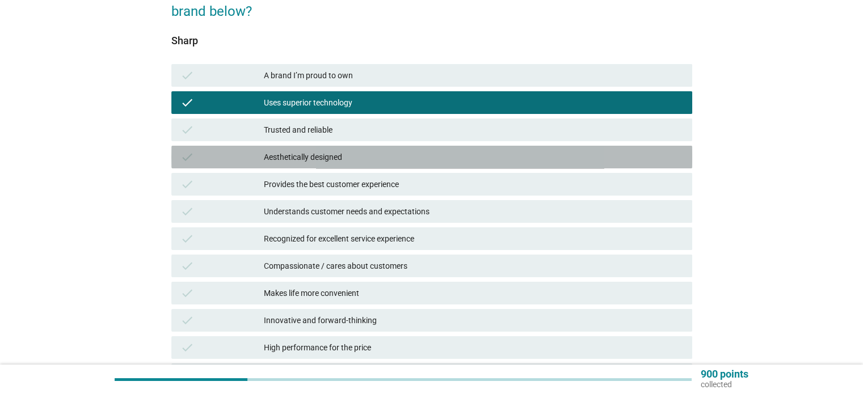
click at [305, 161] on div "Aesthetically designed" at bounding box center [473, 157] width 419 height 14
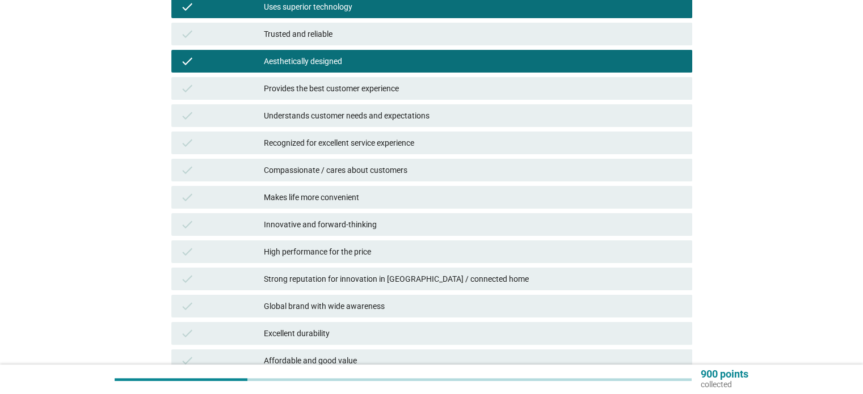
scroll to position [234, 0]
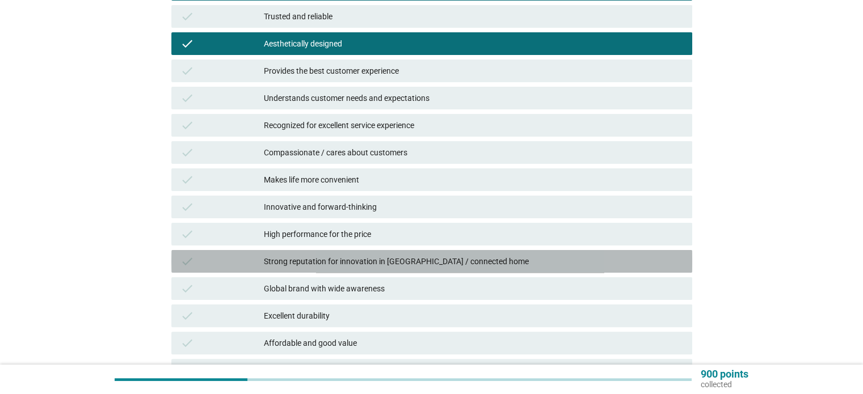
click at [368, 269] on div "check Strong reputation for innovation in [GEOGRAPHIC_DATA] / connected home" at bounding box center [431, 261] width 521 height 23
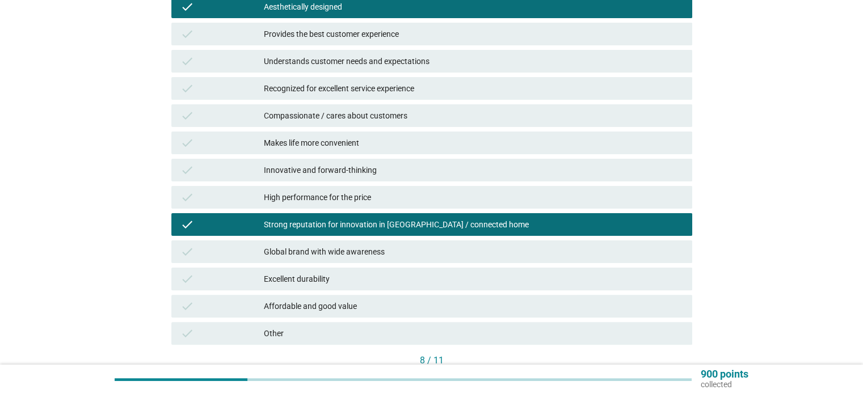
scroll to position [290, 0]
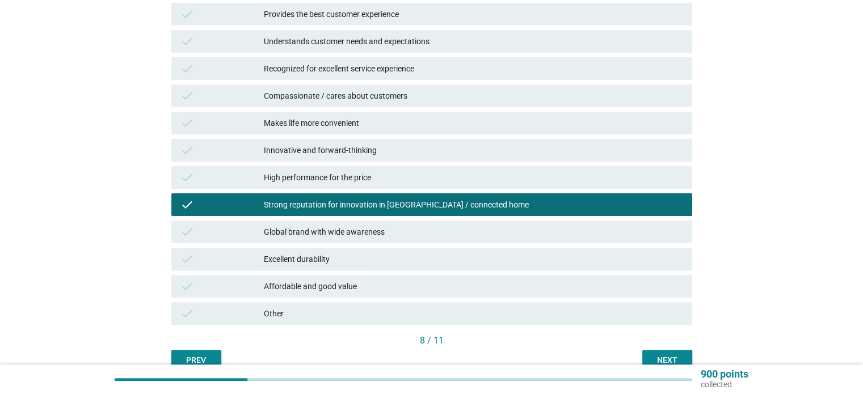
click at [406, 204] on div "Strong reputation for innovation in [GEOGRAPHIC_DATA] / connected home" at bounding box center [473, 205] width 419 height 14
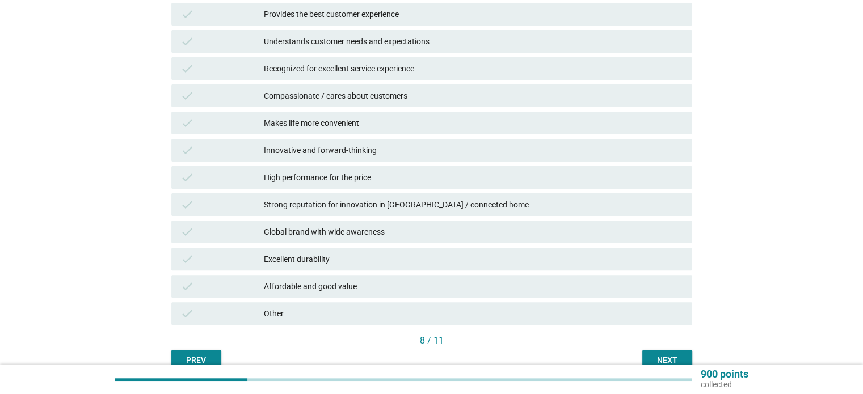
click at [399, 140] on div "check Innovative and forward-thinking" at bounding box center [431, 150] width 521 height 23
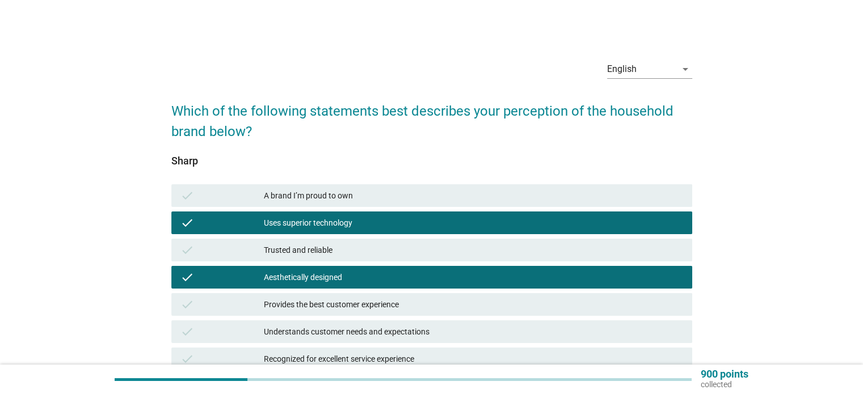
scroll to position [340, 0]
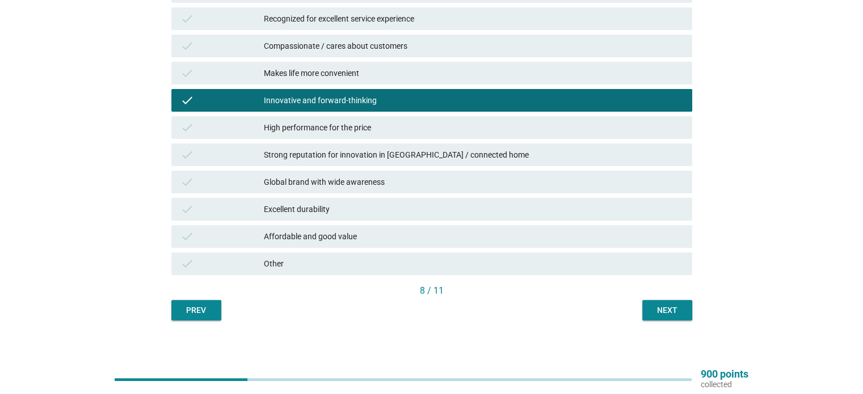
click at [386, 207] on div "Excellent durability" at bounding box center [473, 209] width 419 height 14
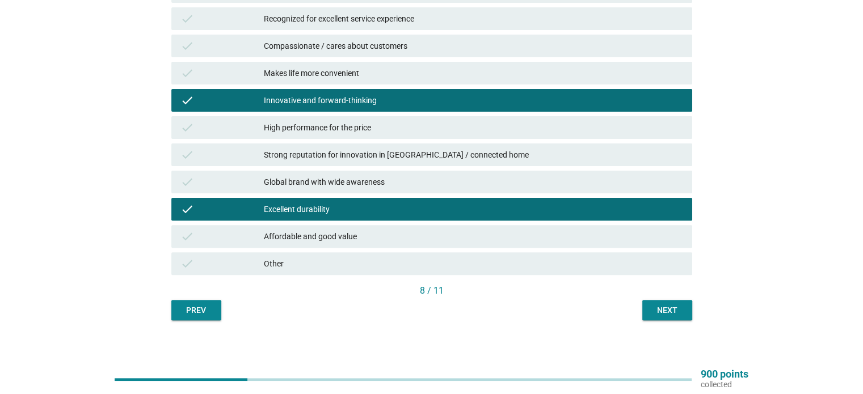
click at [386, 207] on div "Excellent durability" at bounding box center [473, 209] width 419 height 14
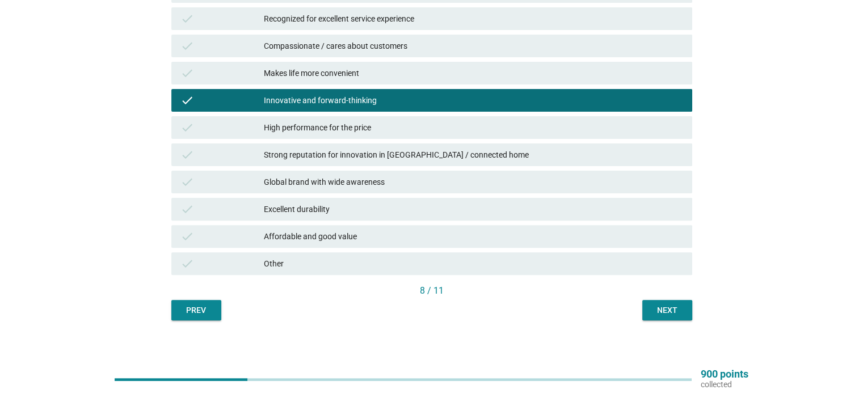
click at [377, 229] on div "check Affordable and good value" at bounding box center [431, 236] width 521 height 23
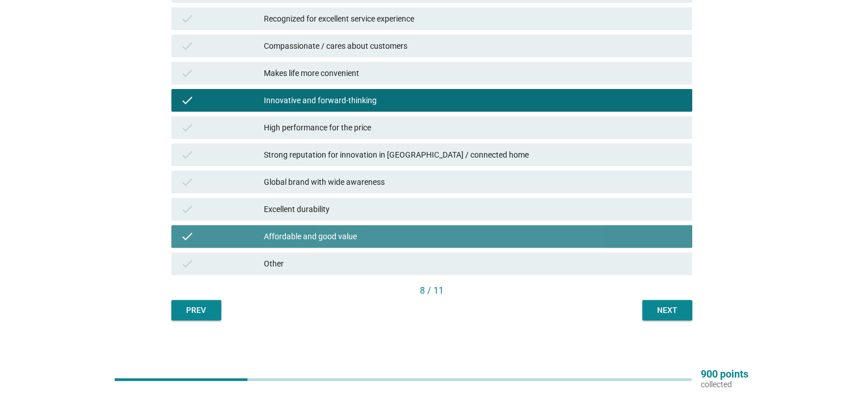
click at [377, 229] on div "check Affordable and good value" at bounding box center [431, 236] width 521 height 23
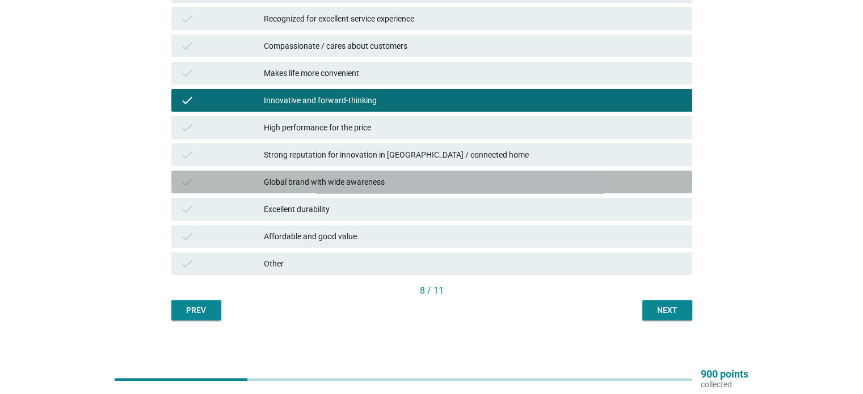
click at [395, 183] on div "Global brand with wide awareness" at bounding box center [473, 182] width 419 height 14
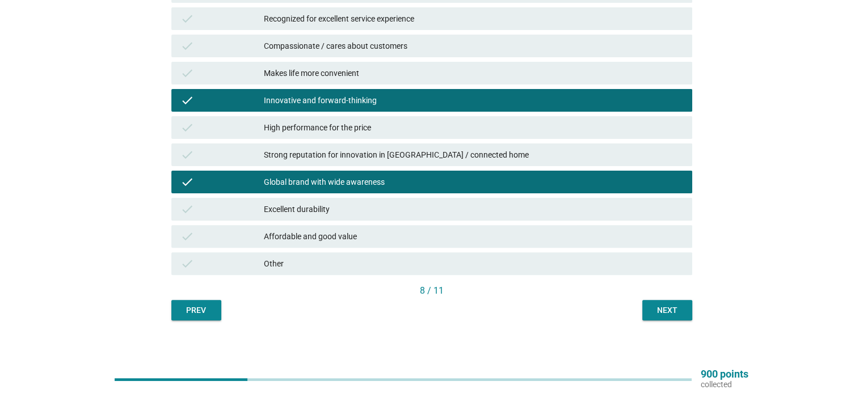
click at [670, 314] on div "Next" at bounding box center [667, 311] width 32 height 12
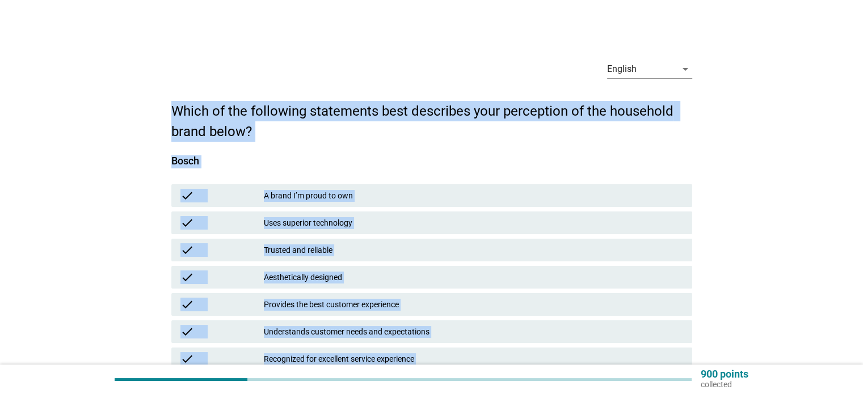
drag, startPoint x: 172, startPoint y: 102, endPoint x: 606, endPoint y: 396, distance: 524.4
click at [606, 394] on html "English Bahasa Melayu English arrow_drop_down Which of the following statements…" at bounding box center [431, 356] width 863 height 712
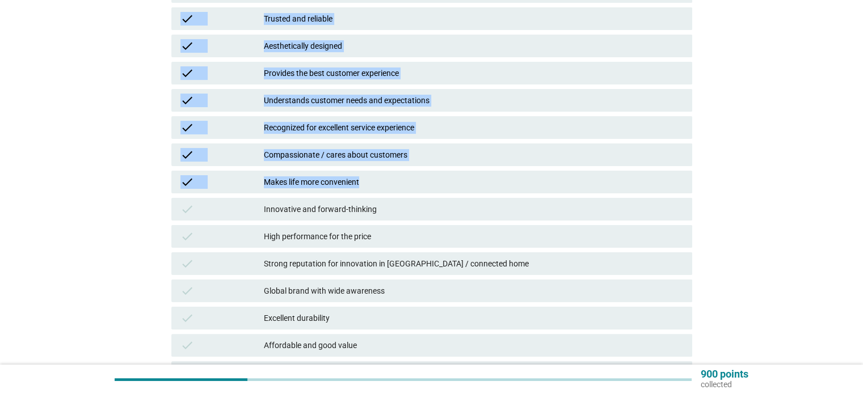
scroll to position [231, 0]
click at [427, 337] on div "check Affordable and good value" at bounding box center [431, 345] width 521 height 23
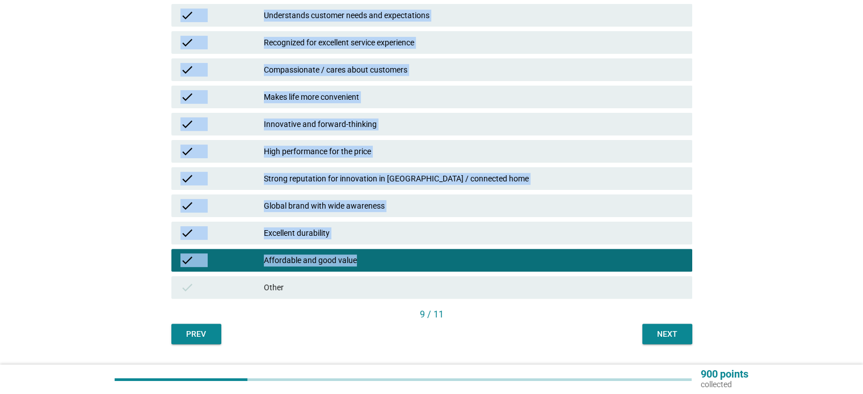
scroll to position [345, 0]
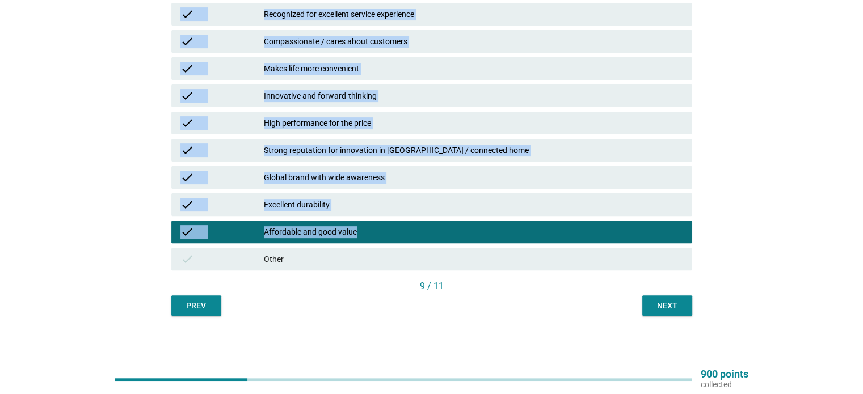
copy form "Which of the following statements best describes your perception of the househo…"
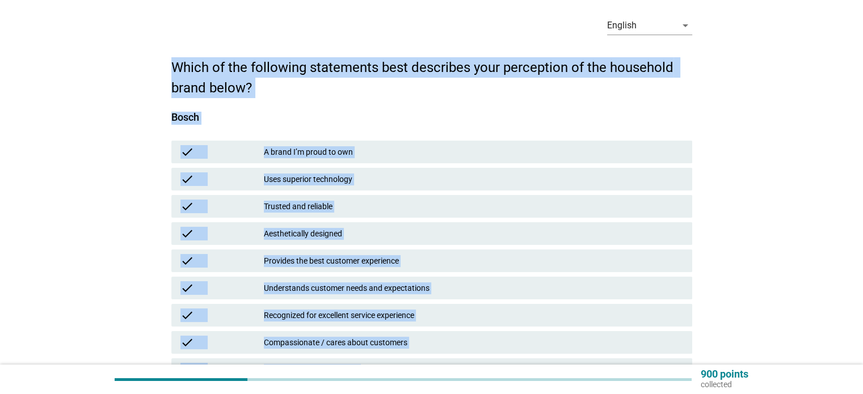
scroll to position [0, 0]
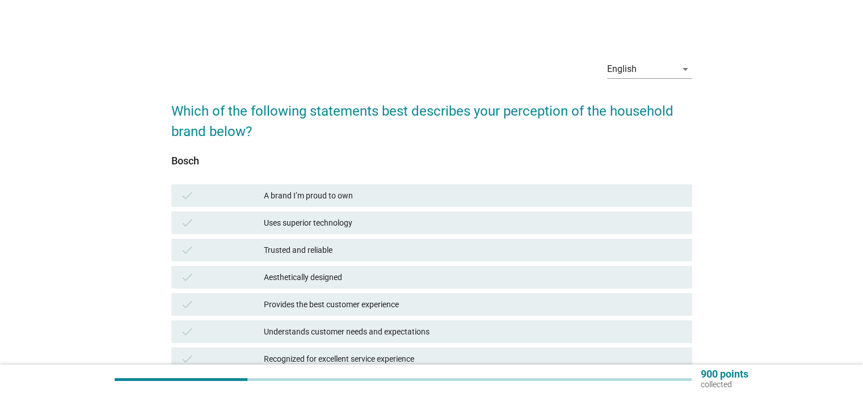
click at [410, 71] on div "English arrow_drop_down" at bounding box center [431, 70] width 521 height 39
